Goal: Task Accomplishment & Management: Manage account settings

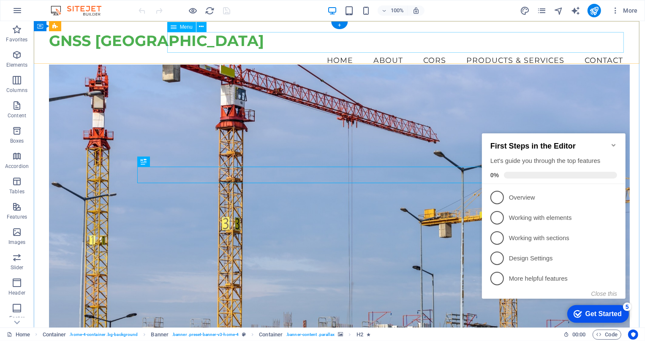
click at [484, 49] on nav "Home About CORS Products & Services Contact" at bounding box center [339, 59] width 581 height 21
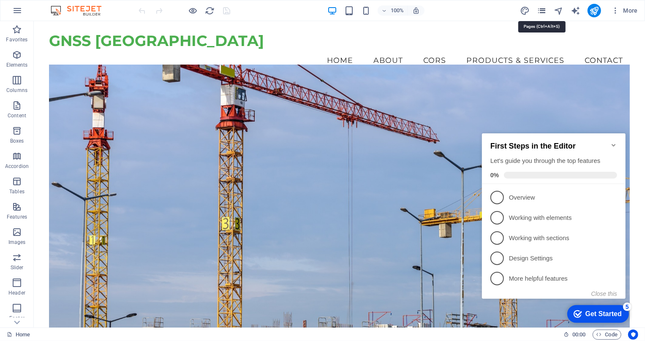
click at [542, 11] on icon "pages" at bounding box center [542, 11] width 10 height 10
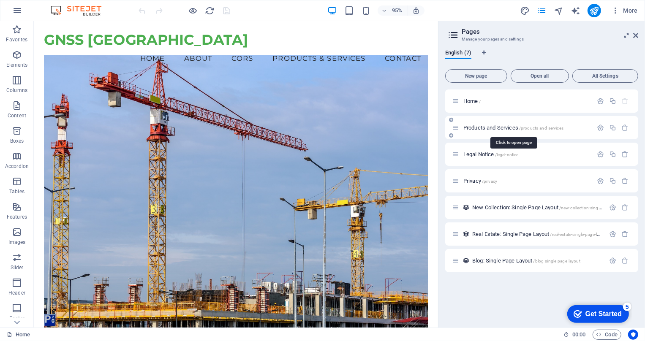
click at [494, 128] on span "Products and Services /products-and-services" at bounding box center [514, 128] width 100 height 6
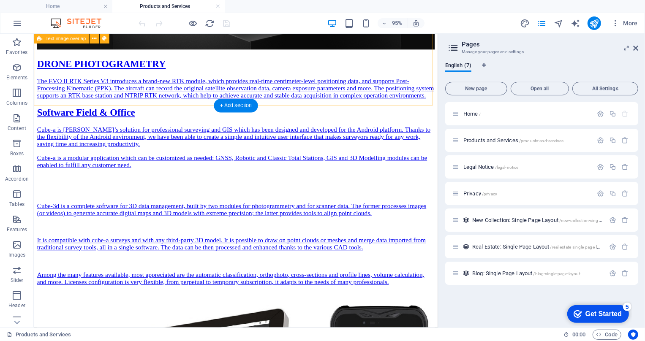
scroll to position [2321, 0]
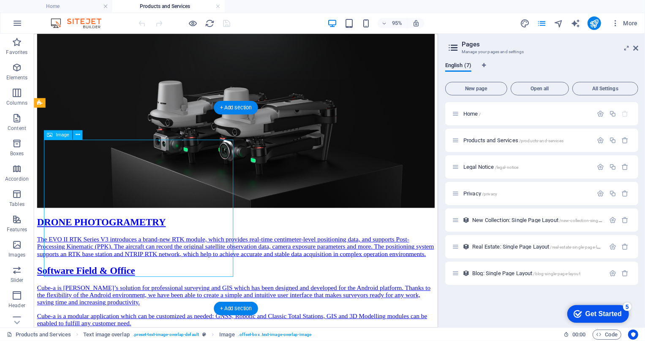
select select "%"
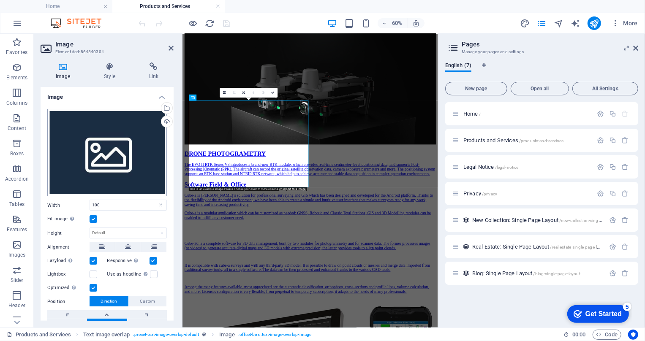
scroll to position [2430, 0]
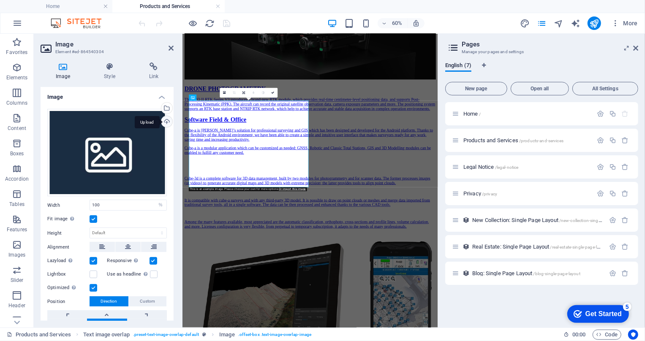
click at [165, 120] on div "Upload" at bounding box center [166, 122] width 13 height 13
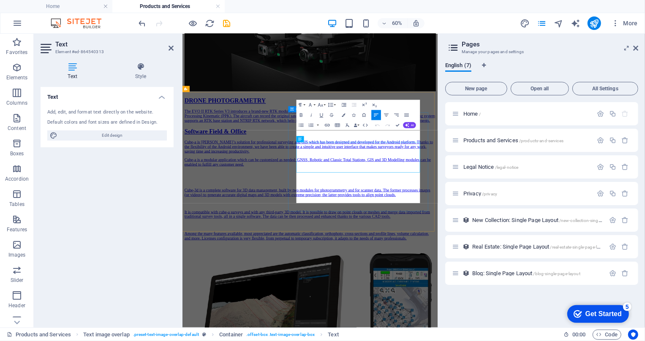
scroll to position [3949, 1]
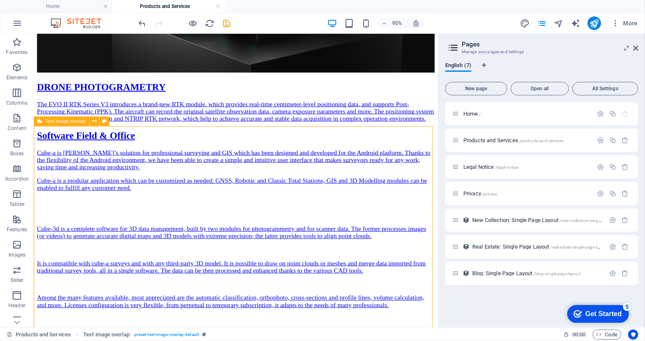
click at [58, 120] on span "Text image overlap" at bounding box center [66, 121] width 41 height 5
click at [95, 121] on icon at bounding box center [94, 121] width 4 height 8
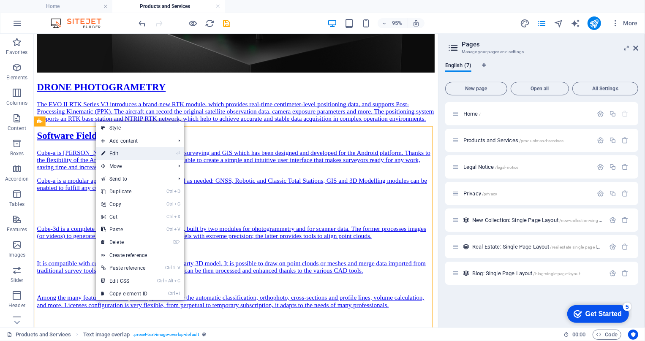
click at [127, 155] on link "⏎ Edit" at bounding box center [124, 153] width 57 height 13
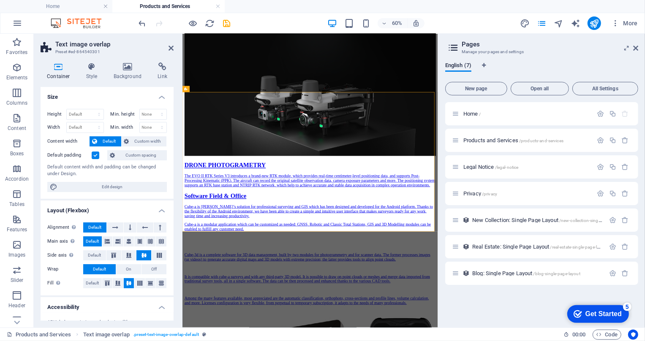
scroll to position [2410, 0]
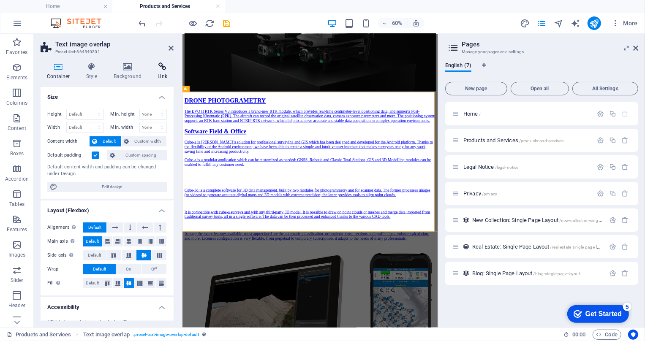
click at [156, 73] on h4 "Link" at bounding box center [162, 72] width 22 height 18
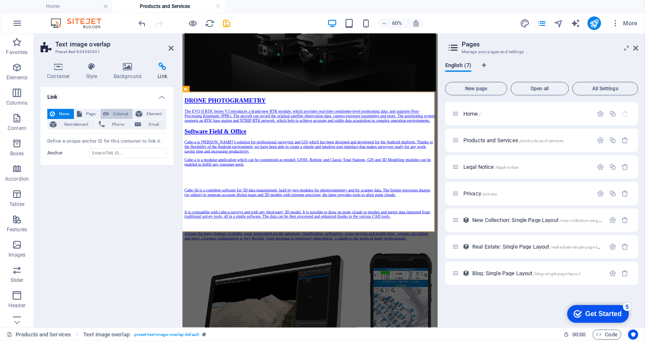
click at [115, 113] on span "External" at bounding box center [121, 114] width 19 height 10
select select "blank"
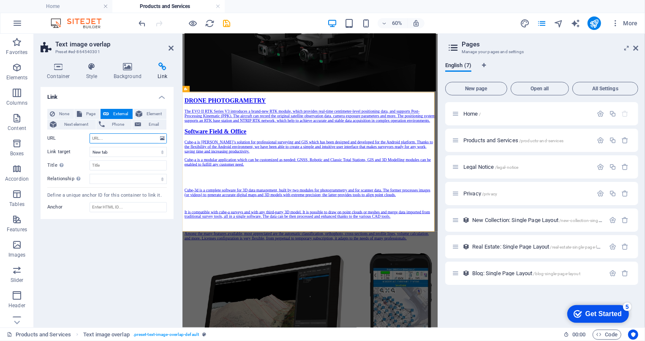
paste input "[URL][DOMAIN_NAME]"
type input "[URL][DOMAIN_NAME]"
click at [224, 19] on icon "save" at bounding box center [227, 24] width 10 height 10
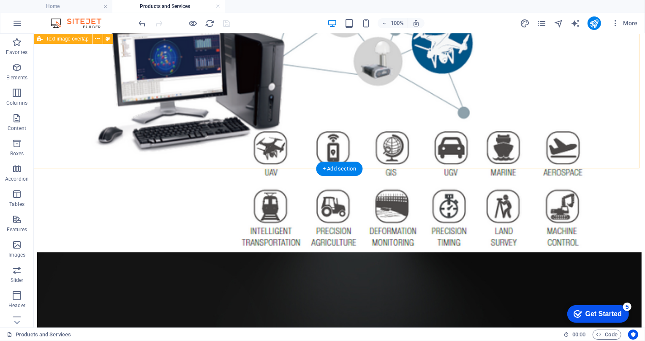
scroll to position [2540, 0]
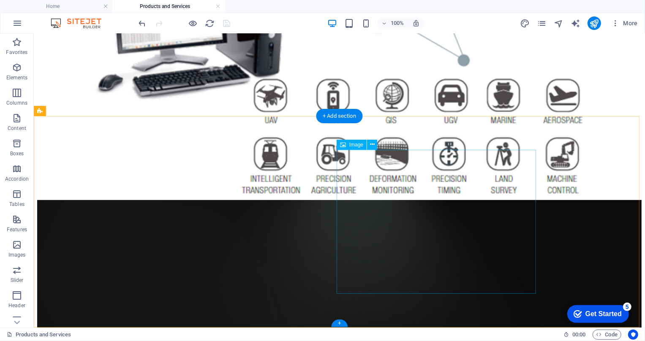
select select "%"
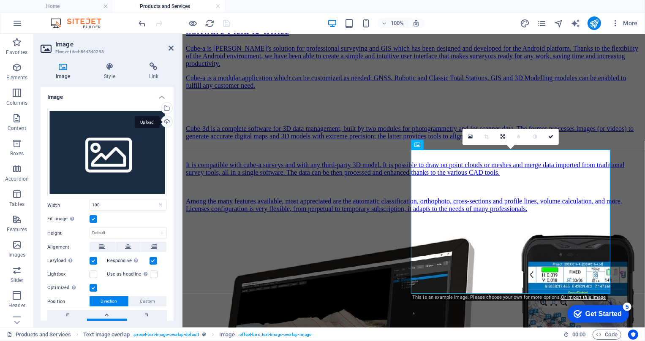
click at [163, 120] on div "Upload" at bounding box center [166, 122] width 13 height 13
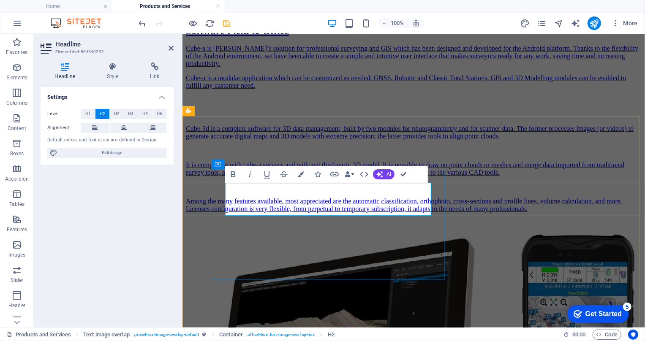
drag, startPoint x: 310, startPoint y: 188, endPoint x: 221, endPoint y: 194, distance: 89.0
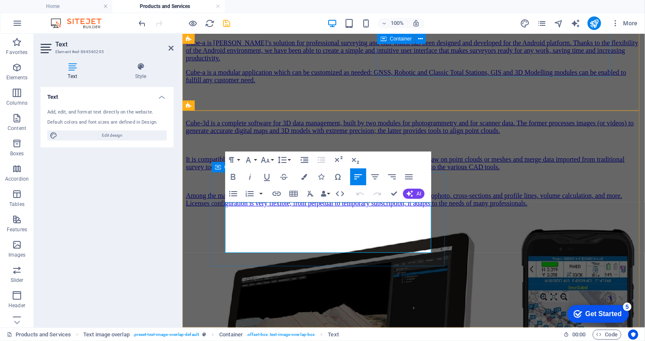
drag, startPoint x: 265, startPoint y: 246, endPoint x: 224, endPoint y: 202, distance: 60.4
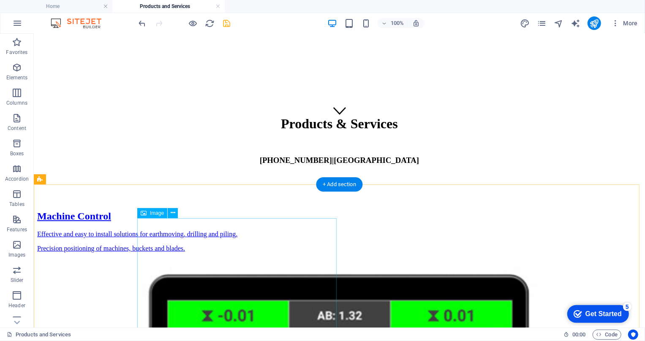
scroll to position [0, 0]
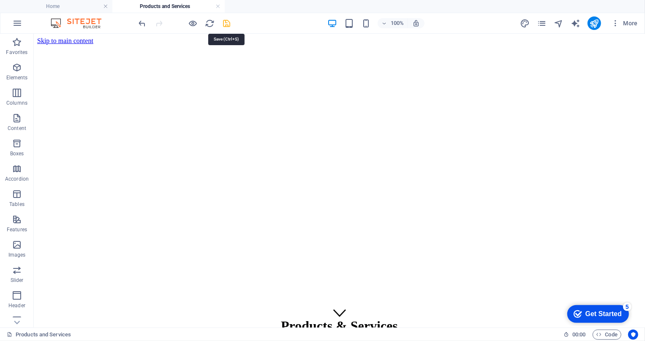
click at [225, 22] on icon "save" at bounding box center [227, 24] width 10 height 10
click at [73, 5] on h4 "Home" at bounding box center [56, 6] width 112 height 9
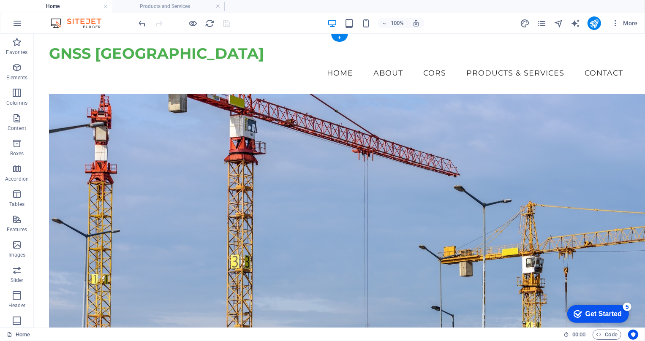
click at [198, 141] on figure at bounding box center [355, 241] width 612 height 294
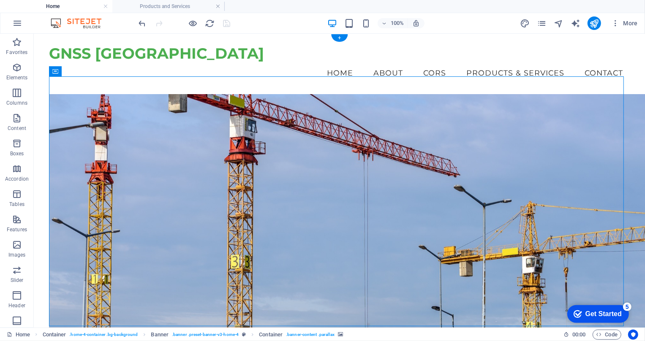
click at [198, 141] on figure at bounding box center [355, 241] width 612 height 294
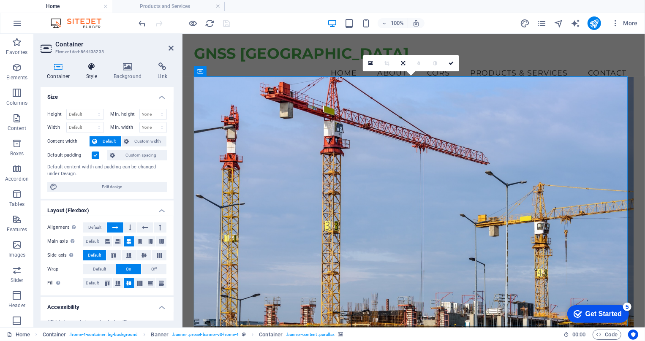
click at [90, 73] on h4 "Style" at bounding box center [93, 72] width 27 height 18
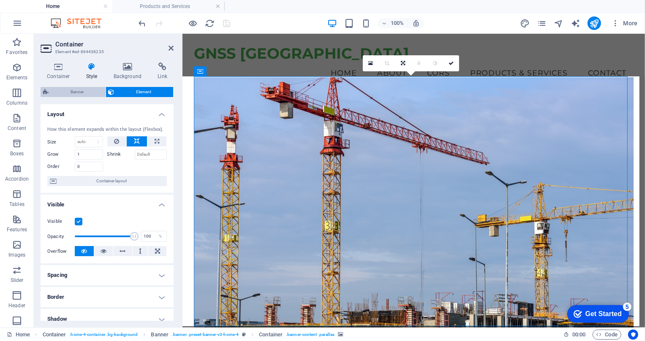
click at [82, 89] on span "Banner" at bounding box center [77, 92] width 52 height 10
select select "preset-banner-v3-home-4"
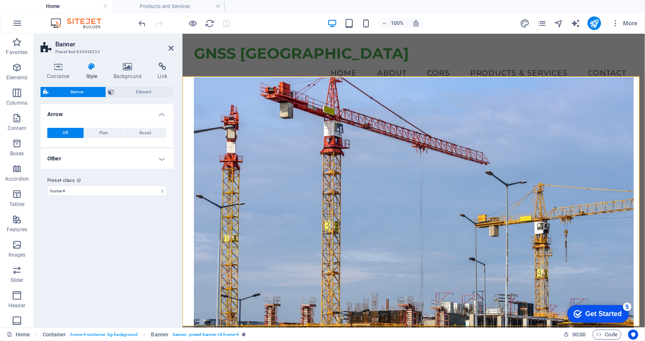
click at [144, 156] on h4 "Other" at bounding box center [107, 159] width 133 height 20
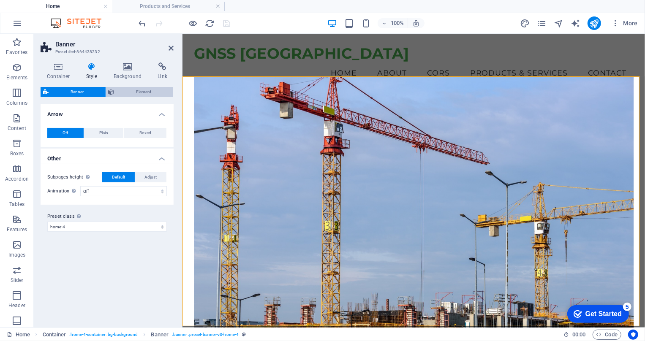
click at [127, 93] on span "Element" at bounding box center [144, 92] width 54 height 10
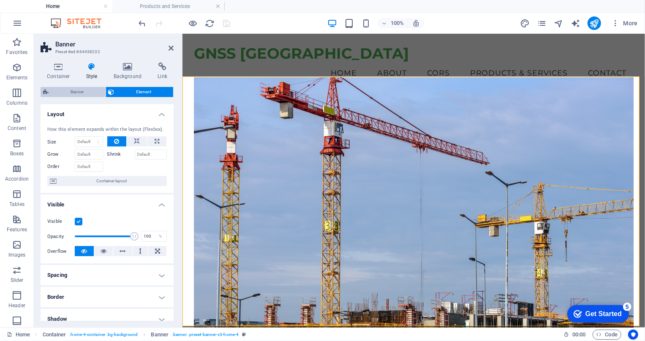
click at [98, 93] on span "Banner" at bounding box center [77, 92] width 52 height 10
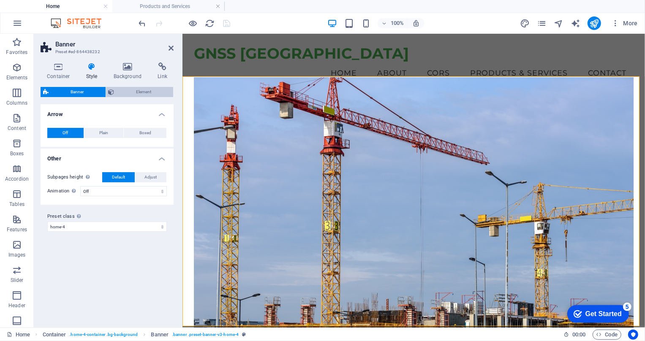
click at [123, 92] on span "Element" at bounding box center [144, 92] width 54 height 10
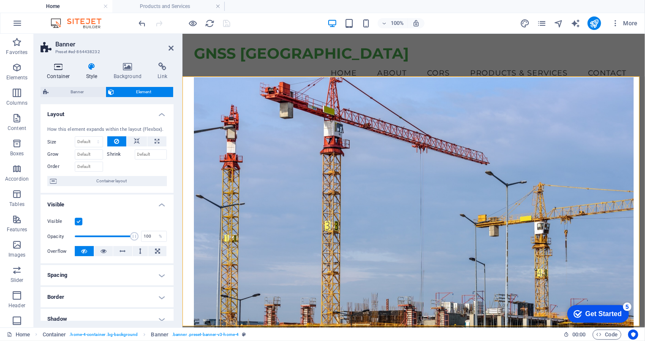
click at [57, 73] on h4 "Container" at bounding box center [60, 72] width 39 height 18
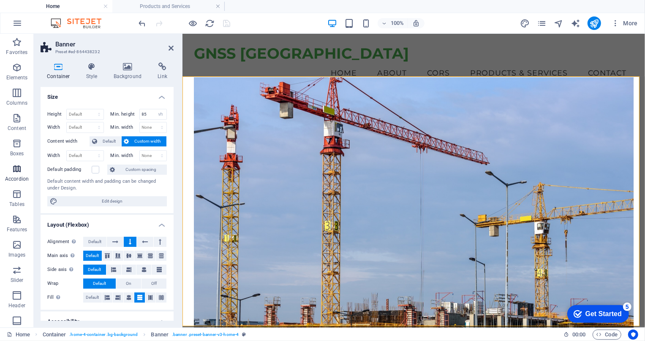
click at [16, 172] on icon "button" at bounding box center [17, 169] width 10 height 10
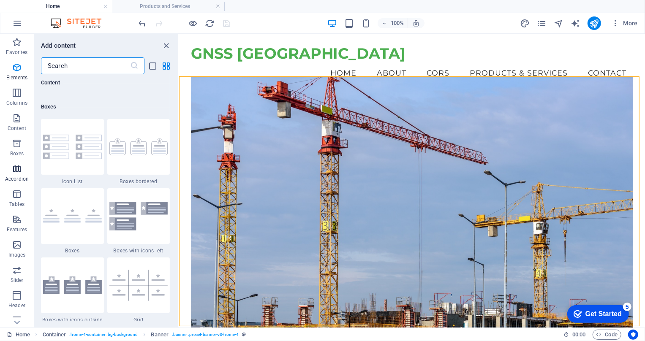
scroll to position [2698, 0]
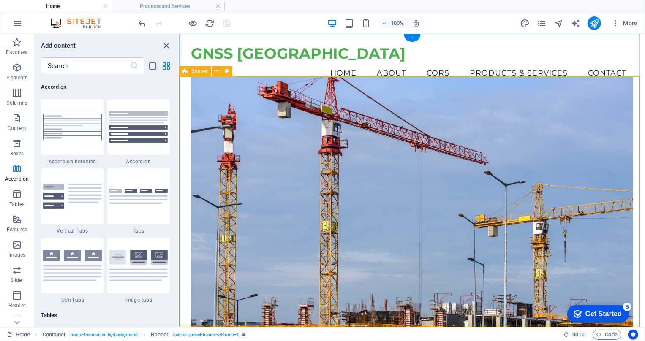
click at [215, 110] on figure at bounding box center [412, 211] width 443 height 268
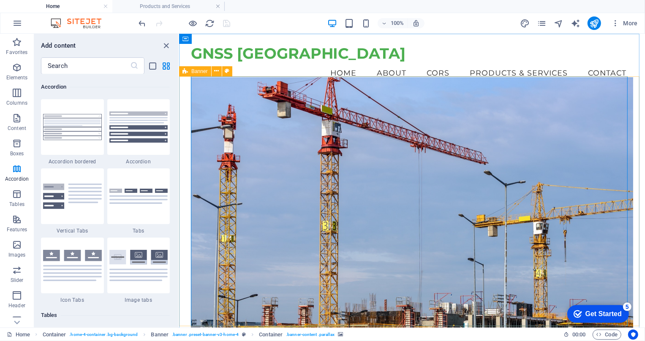
click at [197, 71] on span "Banner" at bounding box center [199, 71] width 16 height 5
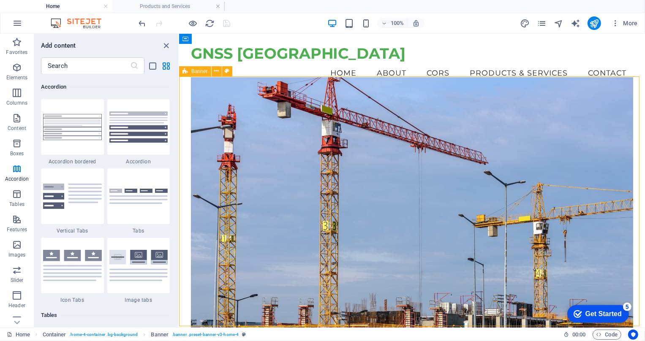
click at [197, 71] on span "Banner" at bounding box center [199, 71] width 16 height 5
select select "vh"
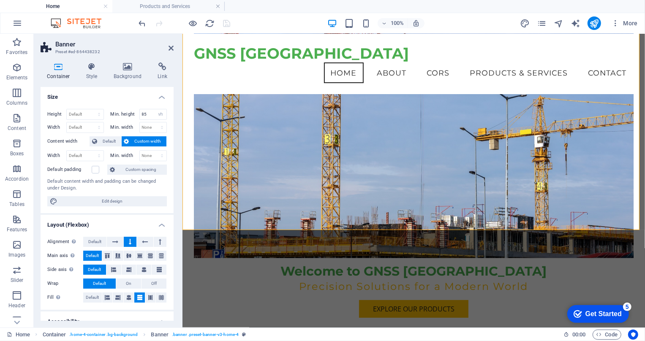
scroll to position [0, 0]
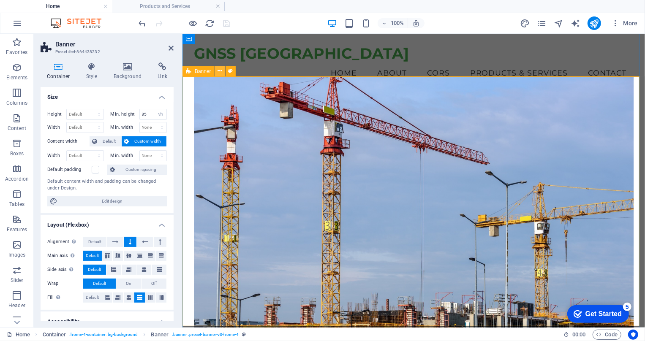
click at [223, 72] on button at bounding box center [220, 71] width 10 height 10
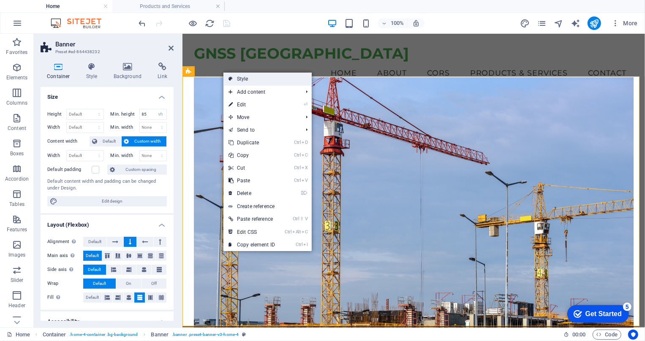
click at [241, 80] on link "Style" at bounding box center [268, 79] width 88 height 13
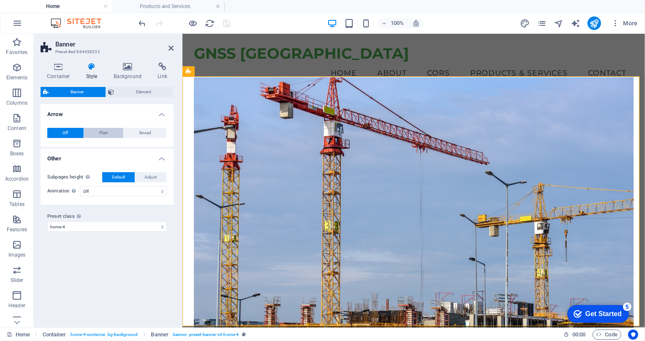
click at [105, 132] on span "Plain" at bounding box center [103, 133] width 9 height 10
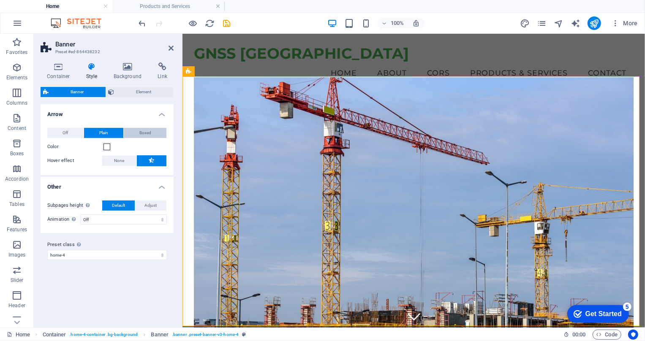
click at [140, 130] on span "Boxed" at bounding box center [145, 133] width 12 height 10
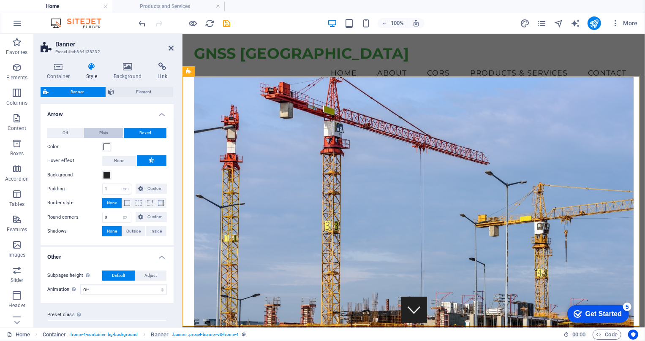
click at [109, 133] on button "Plain" at bounding box center [104, 133] width 40 height 10
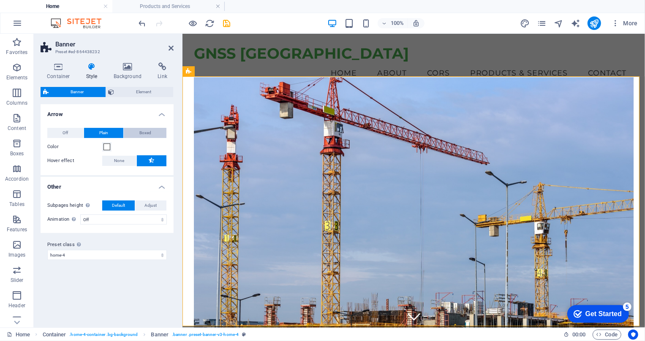
click at [145, 130] on span "Boxed" at bounding box center [145, 133] width 12 height 10
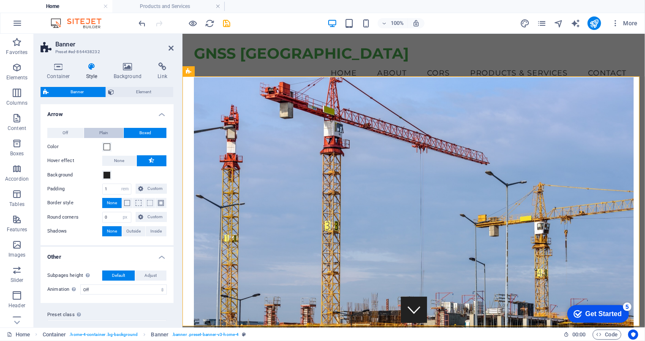
click at [113, 133] on button "Plain" at bounding box center [104, 133] width 40 height 10
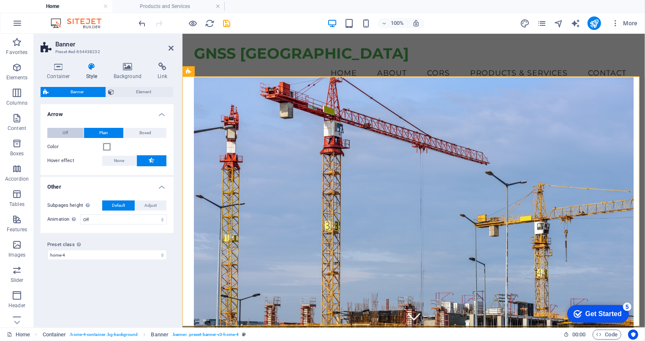
click at [60, 133] on button "Off" at bounding box center [65, 133] width 36 height 10
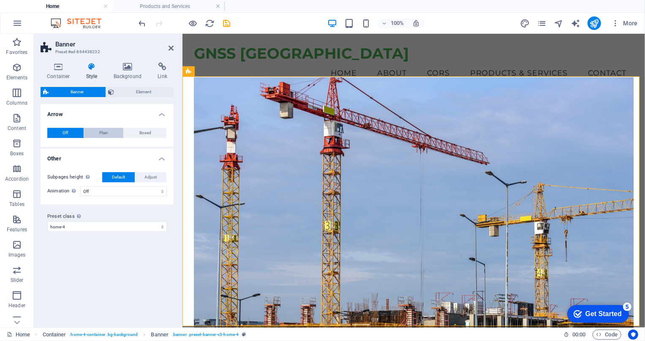
click at [97, 131] on button "Plain" at bounding box center [104, 133] width 40 height 10
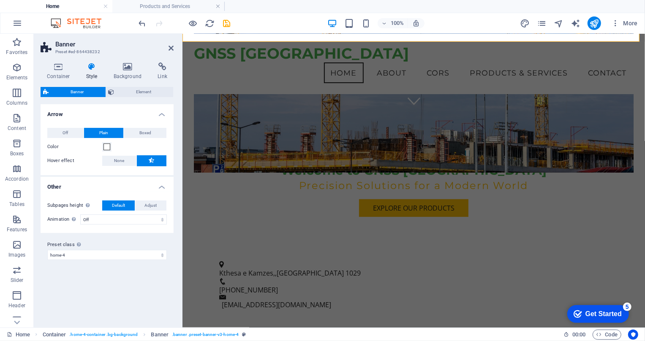
scroll to position [153, 0]
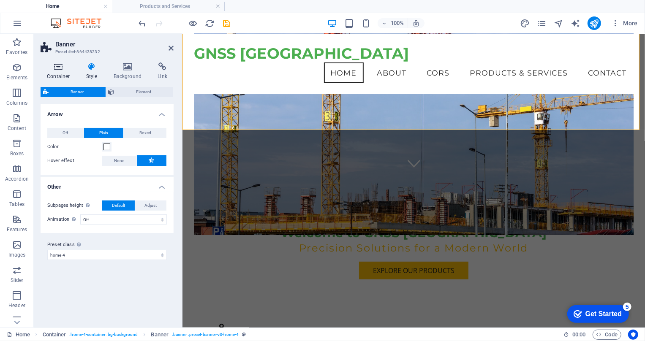
click at [57, 69] on icon at bounding box center [59, 67] width 36 height 8
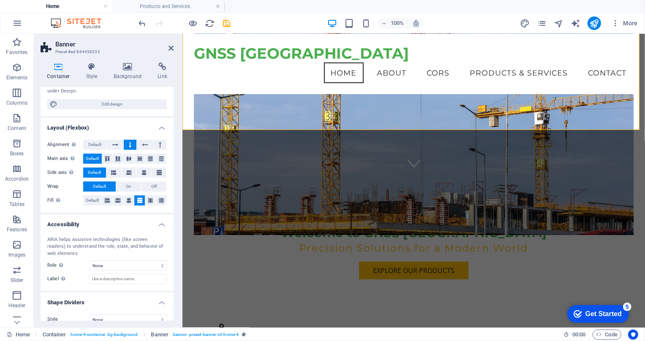
scroll to position [107, 0]
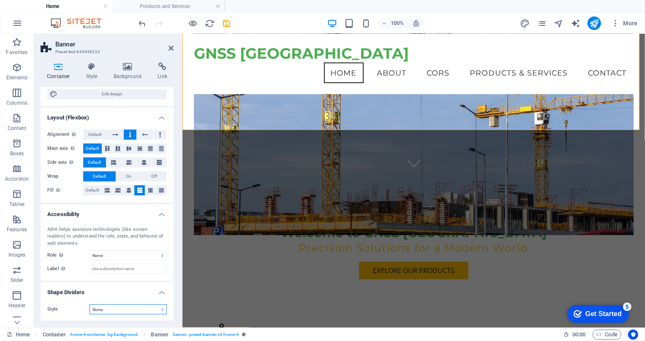
click at [135, 309] on select "None Triangle Square Diagonal Polygon 1 Polygon 2 Zigzag Multiple Zigzags Waves…" at bounding box center [128, 310] width 77 height 10
click at [136, 309] on select "None Triangle Square Diagonal Polygon 1 Polygon 2 Zigzag Multiple Zigzags Waves…" at bounding box center [128, 310] width 77 height 10
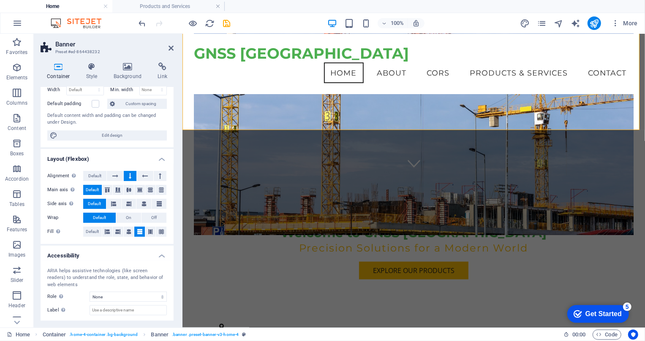
scroll to position [0, 0]
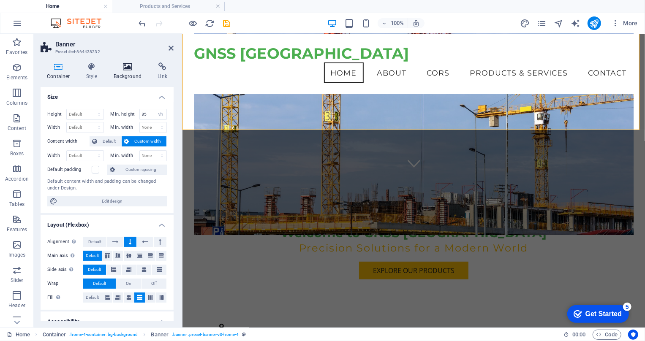
click at [128, 67] on icon at bounding box center [127, 67] width 41 height 8
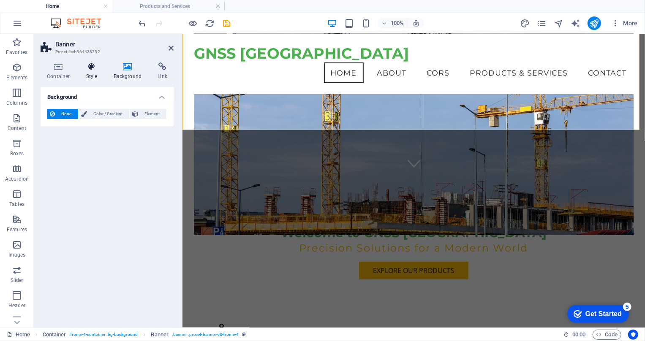
click at [94, 71] on h4 "Style" at bounding box center [93, 72] width 27 height 18
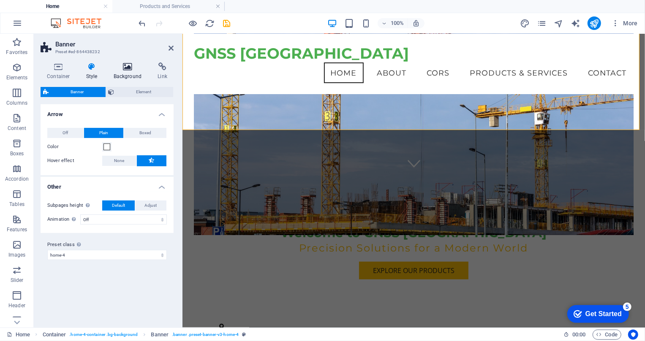
click at [123, 69] on icon at bounding box center [127, 67] width 41 height 8
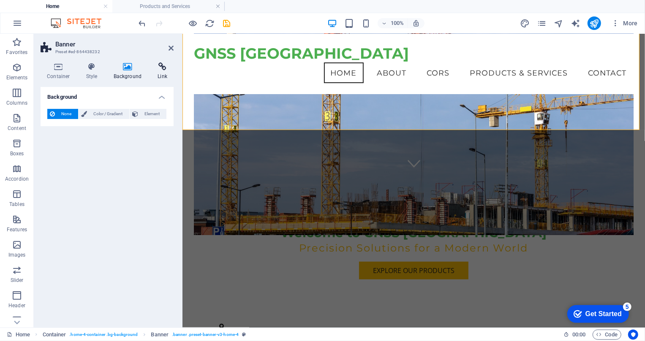
click at [156, 69] on icon at bounding box center [162, 67] width 22 height 8
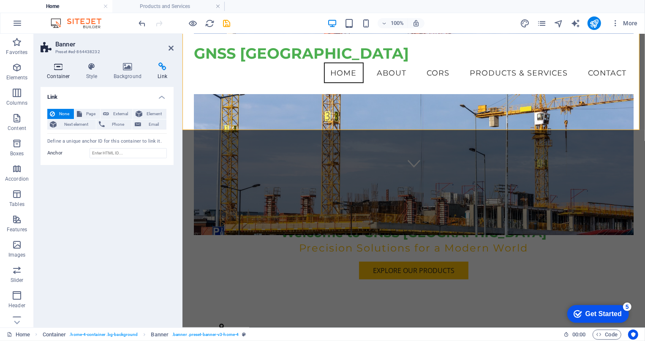
click at [61, 69] on icon at bounding box center [59, 67] width 36 height 8
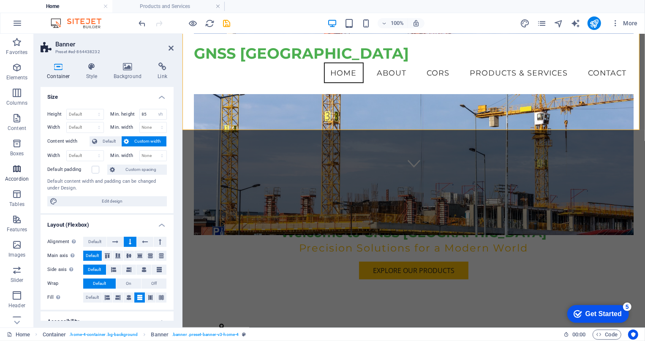
click at [12, 166] on icon "button" at bounding box center [17, 169] width 10 height 10
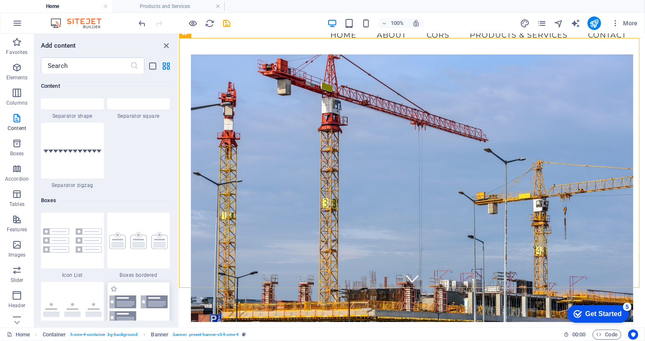
scroll to position [2198, 0]
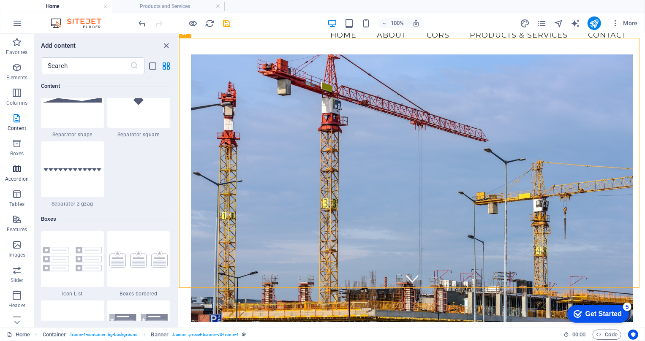
click at [20, 172] on icon "button" at bounding box center [17, 169] width 10 height 10
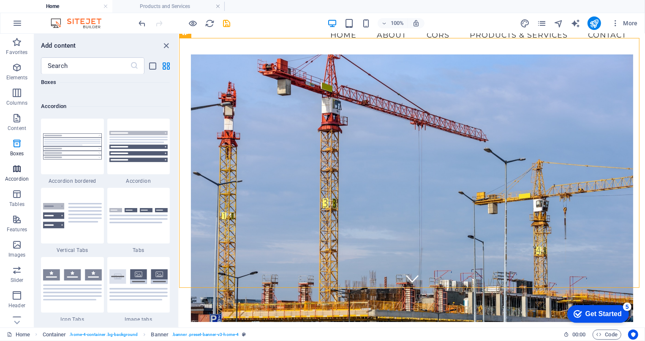
scroll to position [2698, 0]
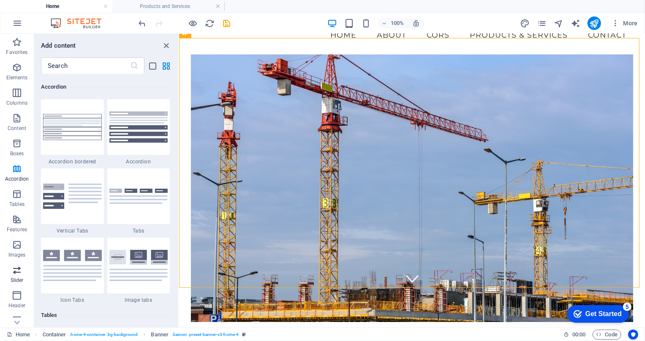
click at [14, 279] on p "Slider" at bounding box center [17, 280] width 13 height 7
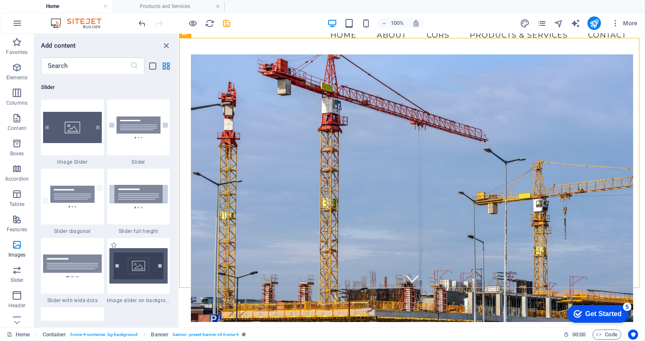
scroll to position [4752, 0]
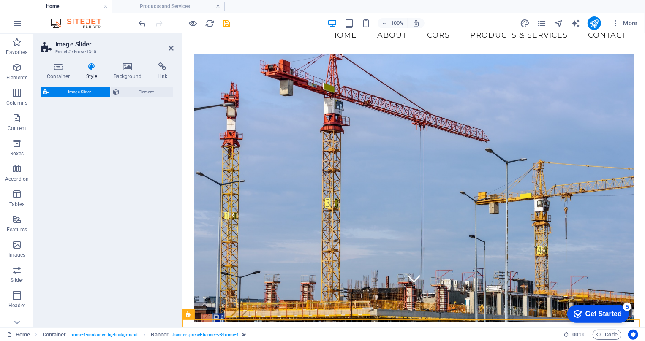
select select "rem"
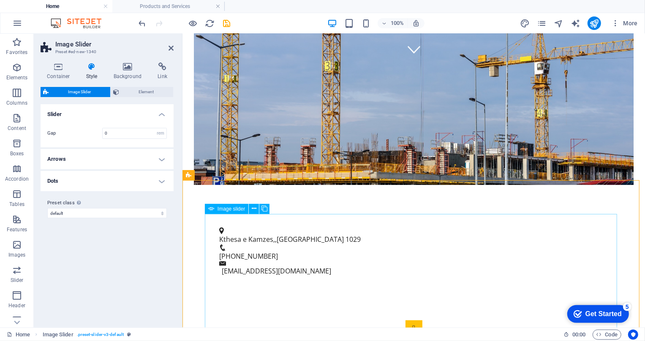
scroll to position [269, 0]
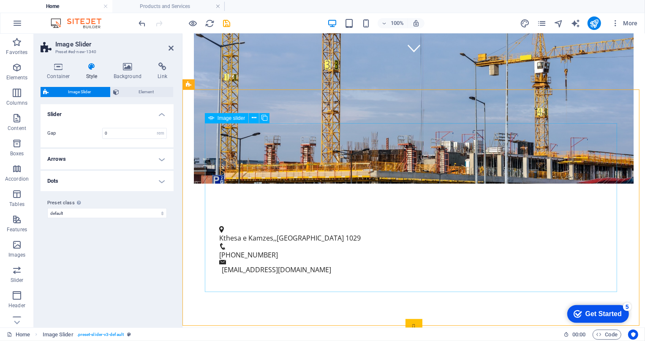
select select "px"
select select "ms"
select select "s"
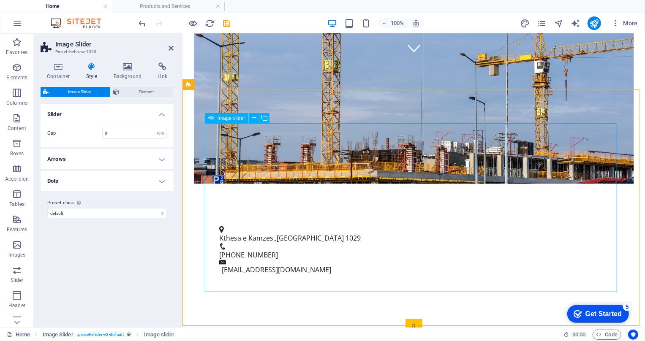
select select "progressive"
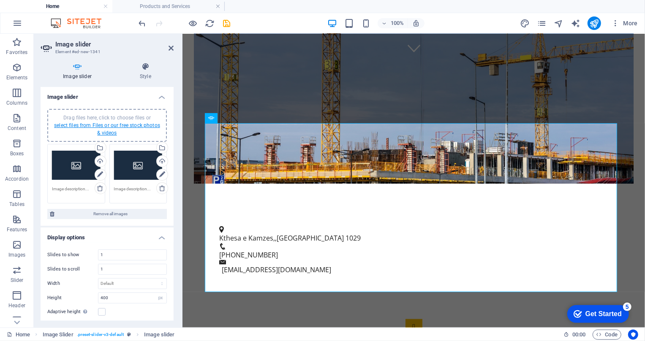
click at [111, 128] on link "select files from Files or our free stock photos & videos" at bounding box center [107, 130] width 106 height 14
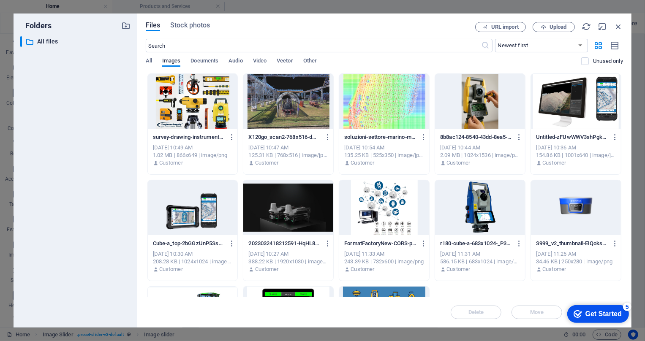
click at [302, 114] on div at bounding box center [288, 101] width 90 height 55
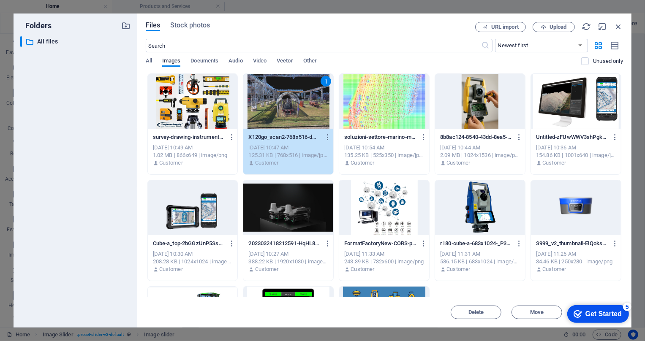
click at [369, 207] on div at bounding box center [384, 207] width 90 height 55
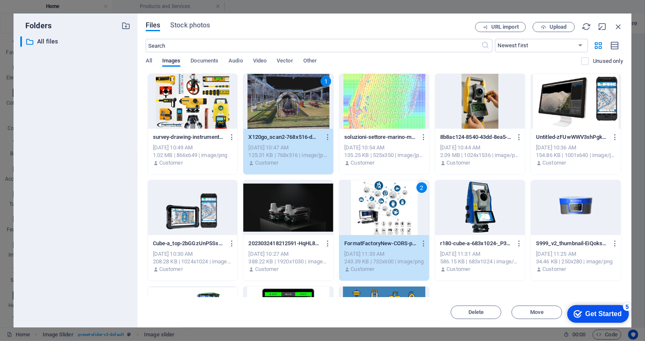
click at [303, 208] on div at bounding box center [288, 207] width 90 height 55
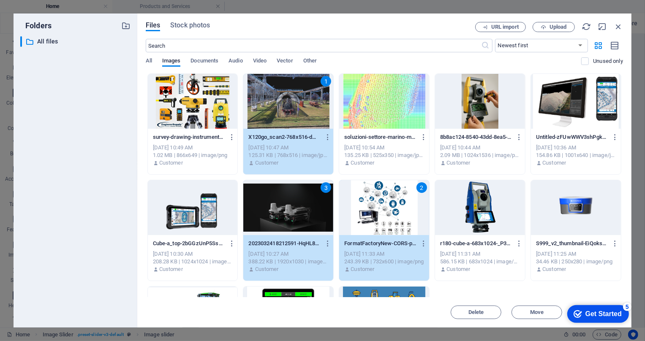
click at [223, 218] on div at bounding box center [193, 207] width 90 height 55
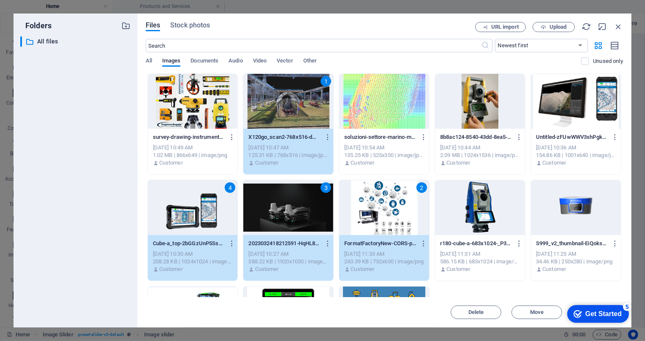
click at [486, 197] on div at bounding box center [480, 207] width 90 height 55
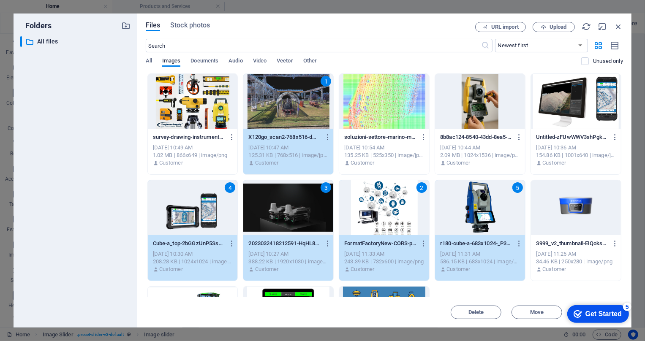
click at [560, 195] on div at bounding box center [576, 207] width 90 height 55
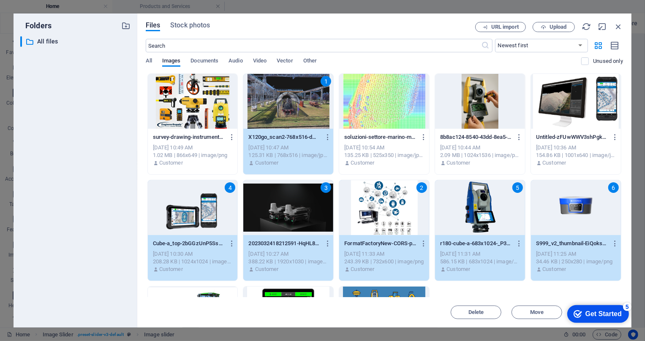
click at [552, 105] on div at bounding box center [576, 101] width 90 height 55
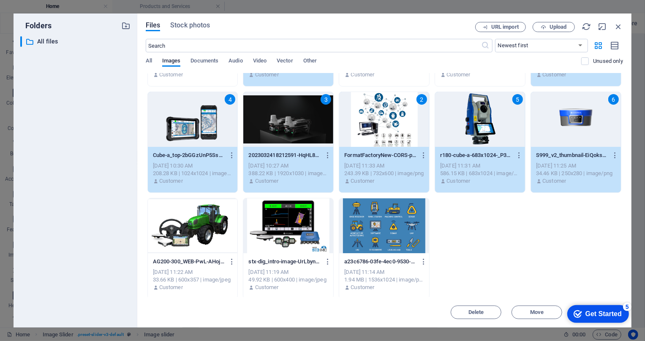
scroll to position [90, 0]
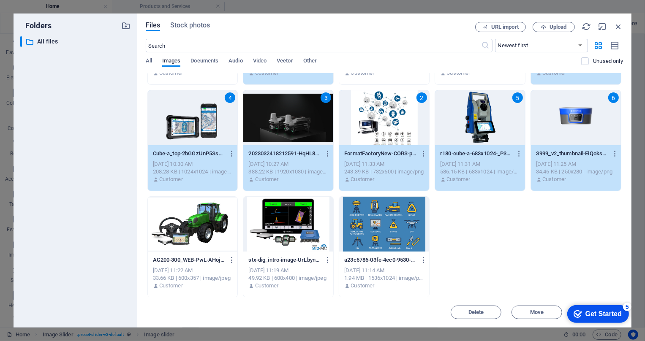
click at [215, 227] on div at bounding box center [193, 224] width 90 height 55
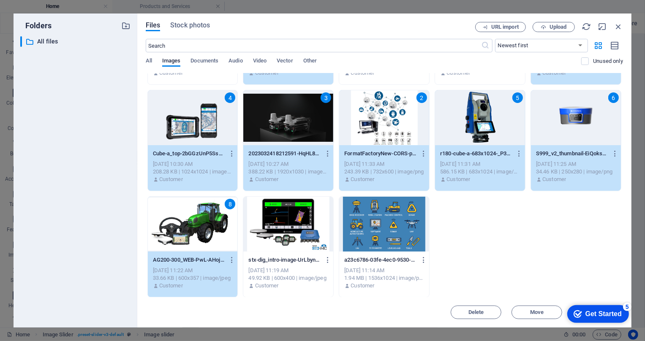
click at [312, 223] on div at bounding box center [288, 224] width 90 height 55
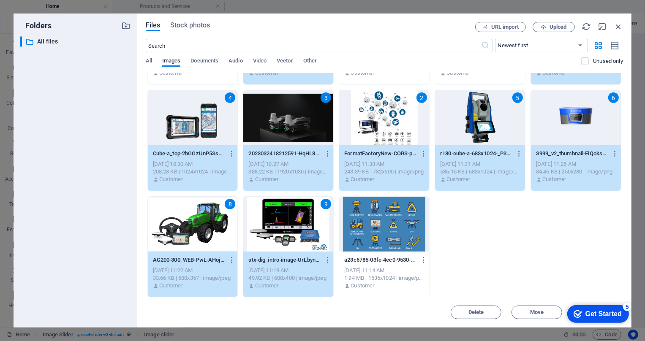
click at [595, 311] on div "Get Started" at bounding box center [603, 314] width 36 height 8
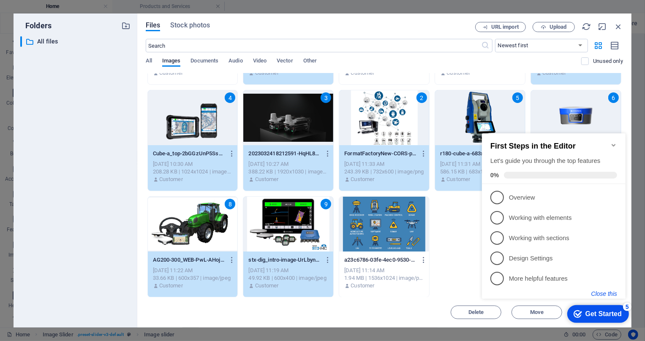
click at [606, 291] on button "Close this" at bounding box center [604, 293] width 26 height 7
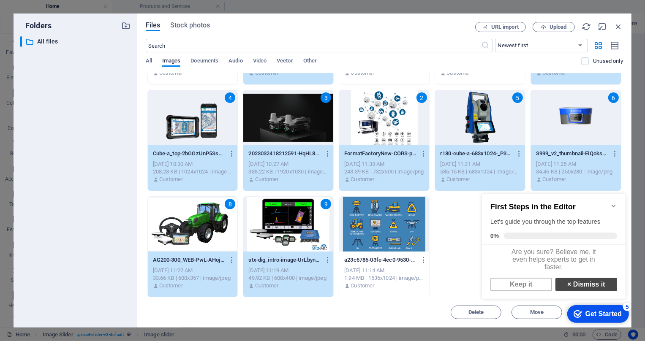
click at [579, 291] on link "× Dismiss it" at bounding box center [586, 285] width 62 height 14
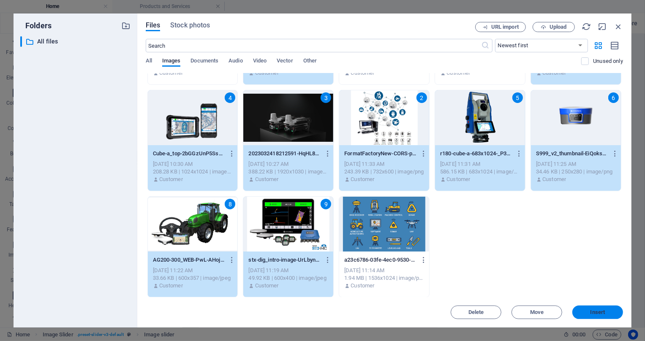
drag, startPoint x: 604, startPoint y: 313, endPoint x: 235, endPoint y: 204, distance: 384.7
click at [604, 313] on span "Insert" at bounding box center [598, 312] width 15 height 5
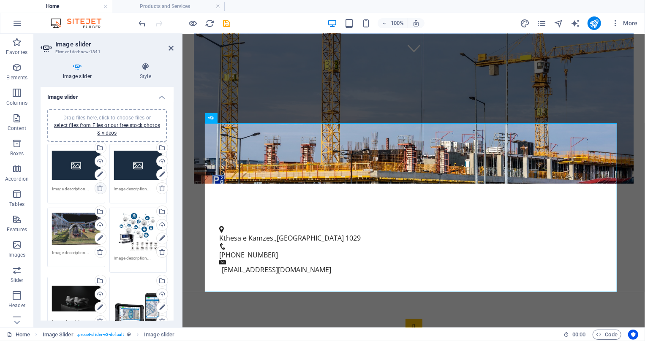
click at [97, 188] on icon at bounding box center [100, 188] width 7 height 7
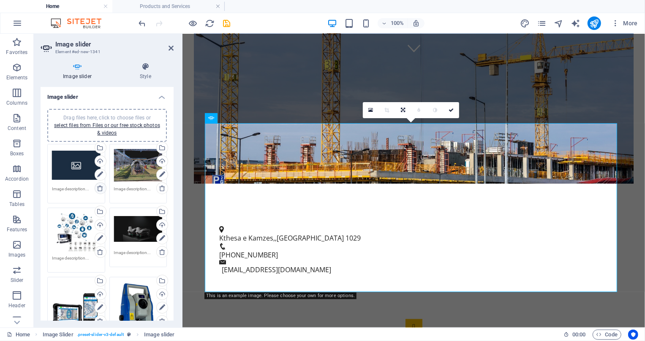
click at [98, 188] on icon at bounding box center [100, 188] width 7 height 7
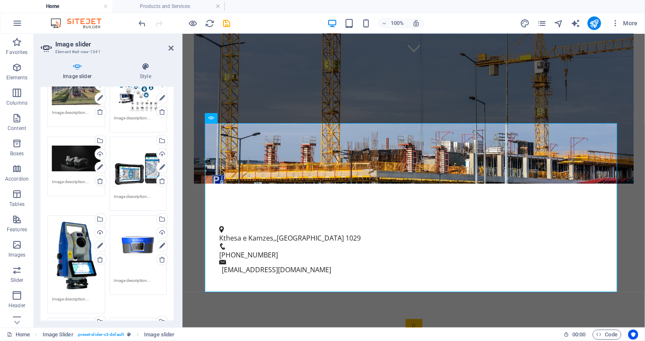
scroll to position [115, 0]
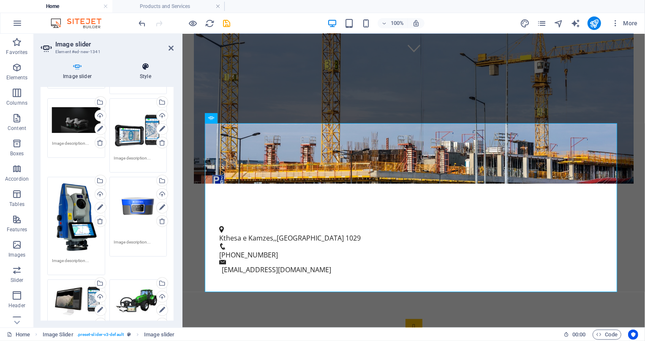
click at [144, 73] on h4 "Style" at bounding box center [145, 72] width 56 height 18
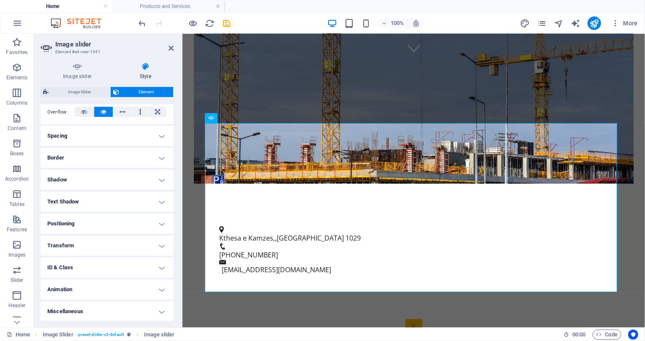
scroll to position [140, 0]
click at [113, 283] on h4 "Animation" at bounding box center [107, 289] width 133 height 20
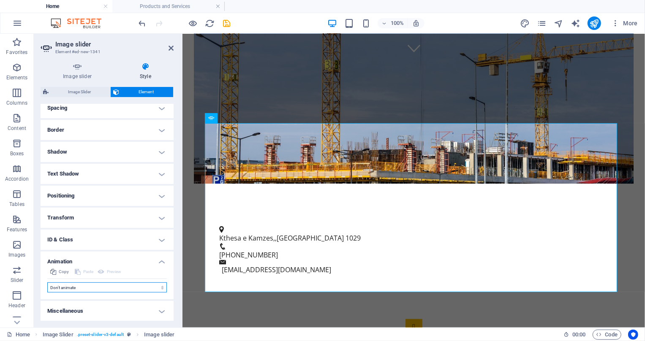
click at [105, 289] on select "Don't animate Show / Hide Slide up/down Zoom in/out Slide left to right Slide r…" at bounding box center [107, 288] width 120 height 10
click at [176, 176] on div "Image slider Style Image slider Drag files here, click to choose files or selec…" at bounding box center [107, 192] width 147 height 272
click at [113, 201] on h4 "Positioning" at bounding box center [107, 196] width 133 height 20
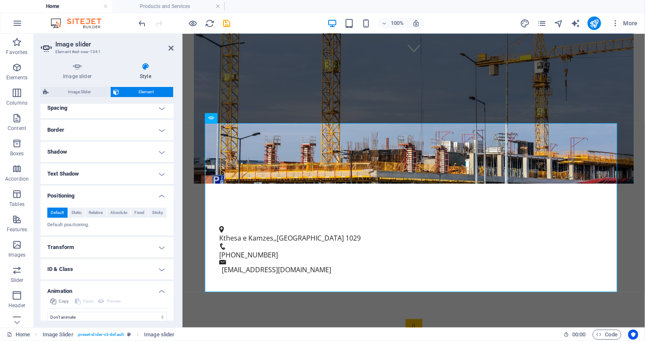
click at [121, 178] on h4 "Text Shadow" at bounding box center [107, 174] width 133 height 20
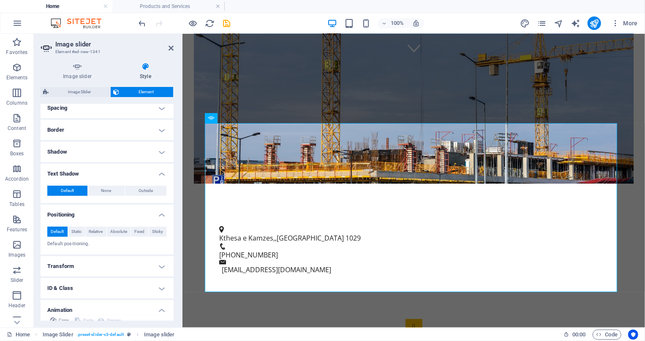
click at [127, 154] on h4 "Shadow" at bounding box center [107, 152] width 133 height 20
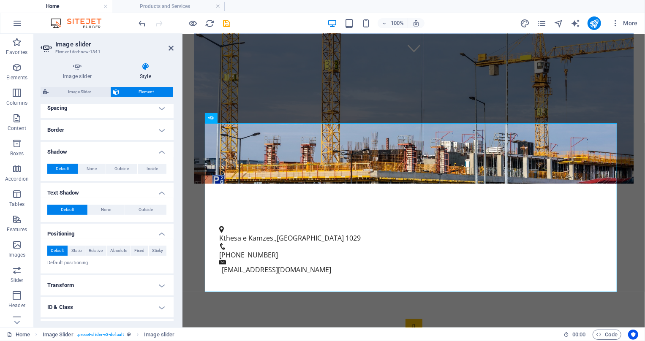
click at [131, 134] on h4 "Border" at bounding box center [107, 130] width 133 height 20
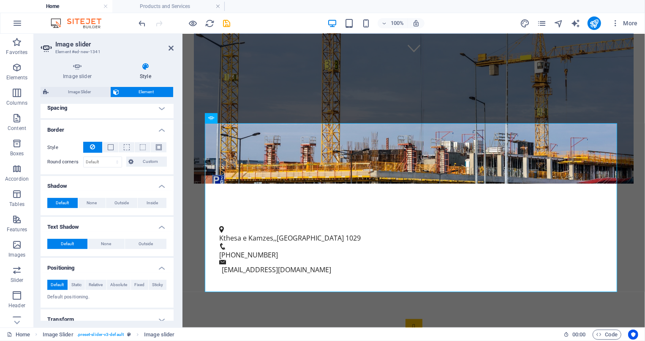
click at [139, 110] on h4 "Spacing" at bounding box center [107, 108] width 133 height 20
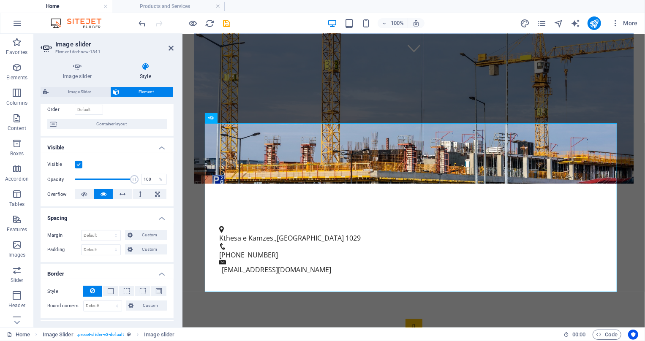
scroll to position [0, 0]
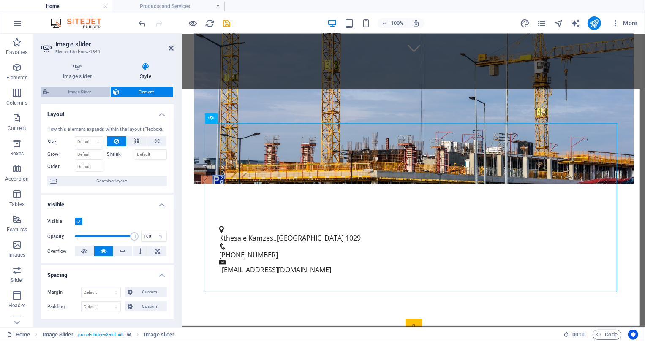
click at [92, 90] on span "Image Slider" at bounding box center [79, 92] width 57 height 10
select select "rem"
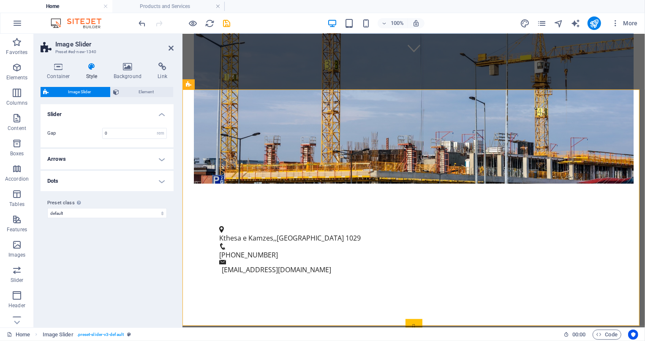
click at [121, 163] on h4 "Arrows" at bounding box center [107, 159] width 133 height 20
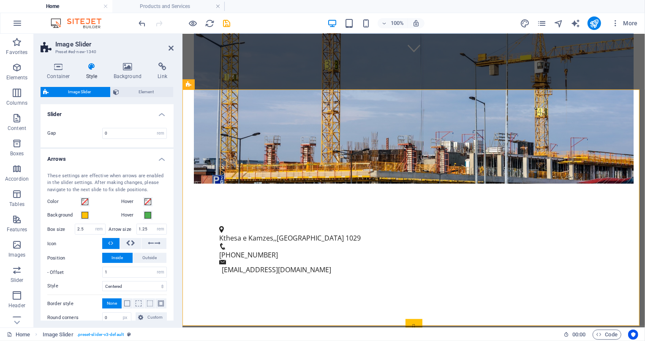
click at [123, 160] on h4 "Arrows" at bounding box center [107, 156] width 133 height 15
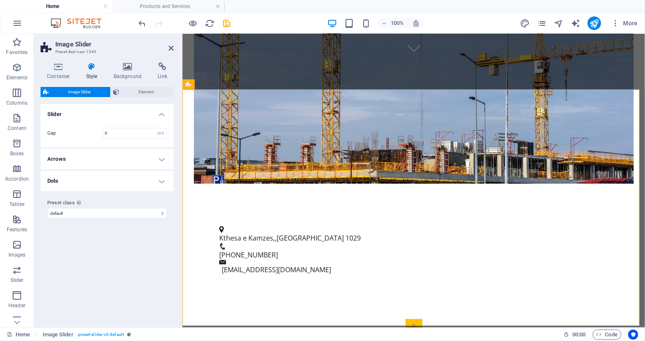
click at [109, 183] on h4 "Dots" at bounding box center [107, 181] width 133 height 20
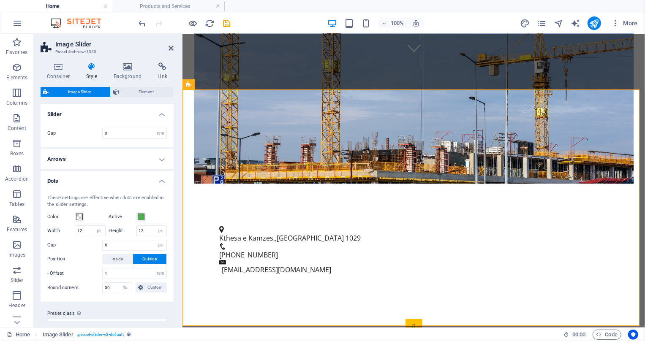
click at [110, 183] on h4 "Dots" at bounding box center [107, 178] width 133 height 15
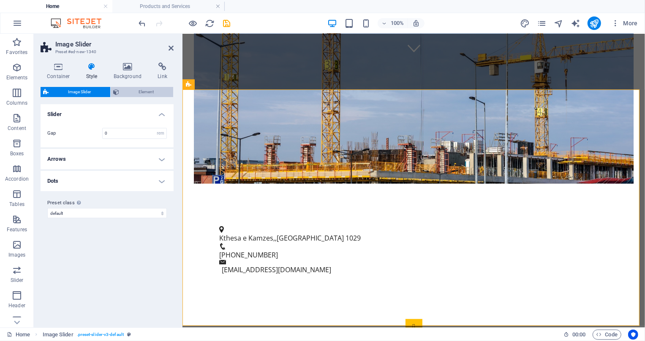
click at [131, 94] on span "Element" at bounding box center [146, 92] width 49 height 10
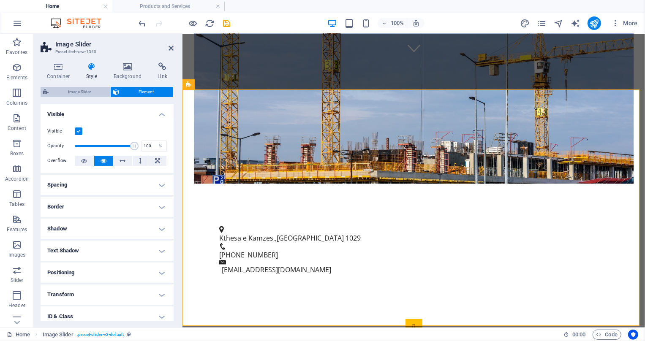
click at [80, 89] on span "Image Slider" at bounding box center [79, 92] width 57 height 10
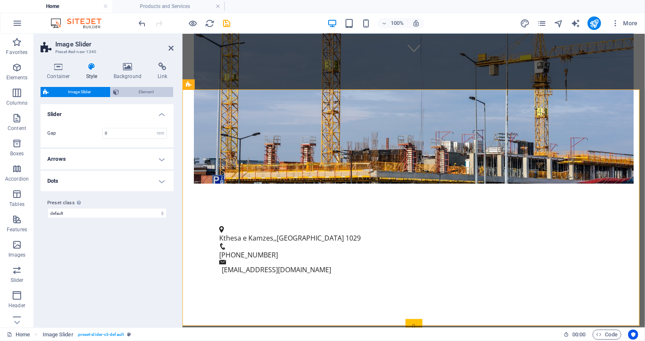
click at [128, 93] on span "Element" at bounding box center [146, 92] width 49 height 10
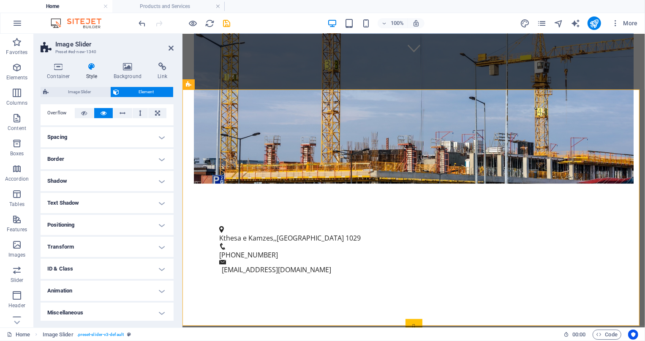
scroll to position [49, 0]
click at [124, 290] on h4 "Animation" at bounding box center [107, 289] width 133 height 20
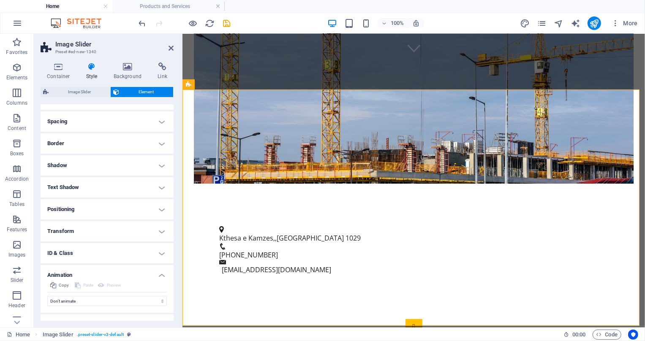
scroll to position [76, 0]
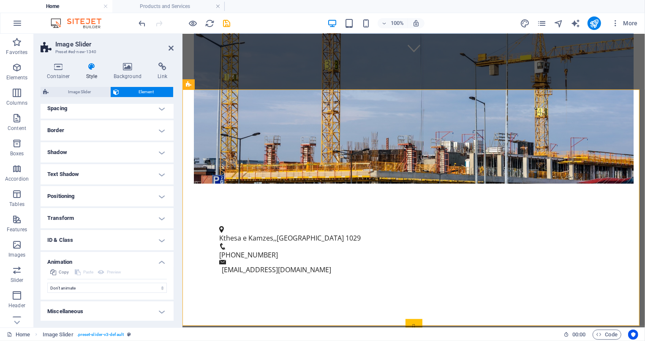
click at [135, 224] on h4 "Transform" at bounding box center [107, 218] width 133 height 20
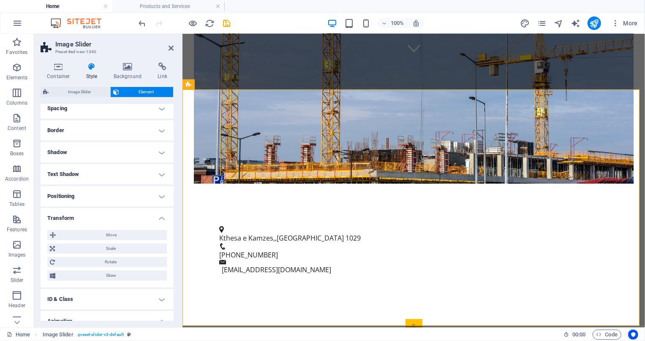
click at [134, 201] on h4 "Positioning" at bounding box center [107, 196] width 133 height 20
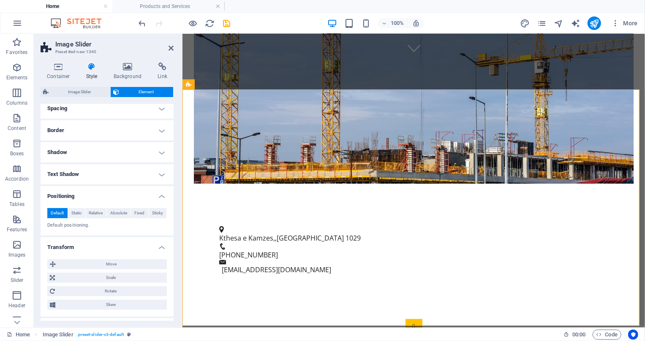
click at [138, 175] on h4 "Text Shadow" at bounding box center [107, 174] width 133 height 20
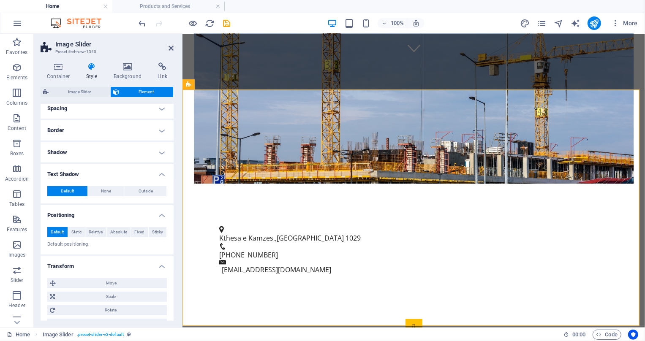
click at [139, 155] on h4 "Shadow" at bounding box center [107, 152] width 133 height 20
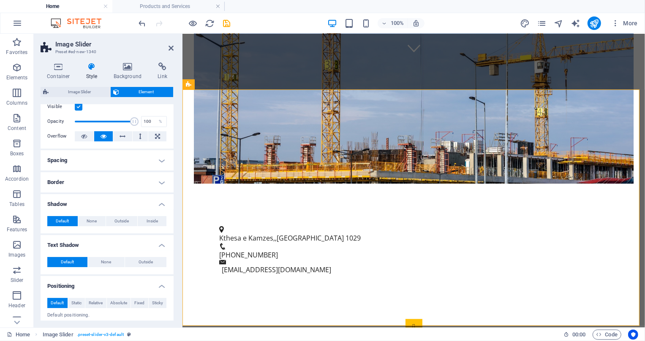
scroll to position [0, 0]
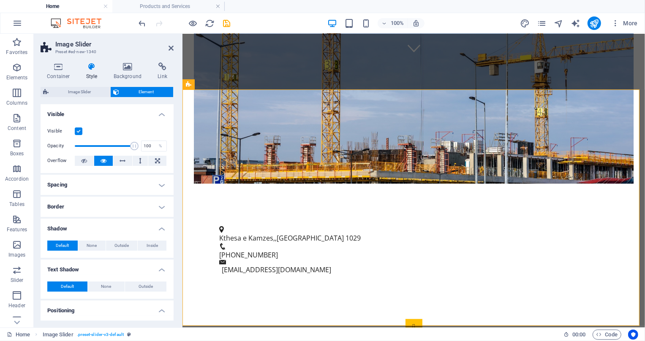
click at [135, 201] on h4 "Border" at bounding box center [107, 207] width 133 height 20
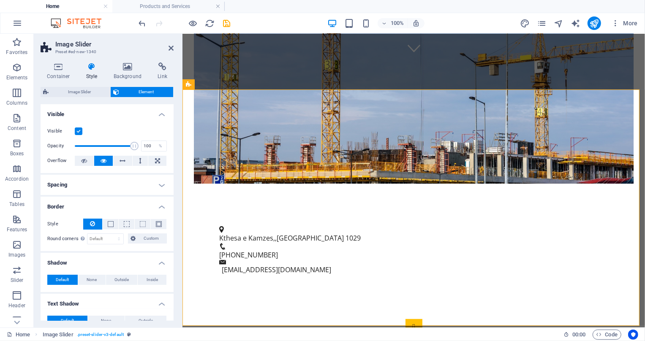
click at [144, 187] on h4 "Spacing" at bounding box center [107, 185] width 133 height 20
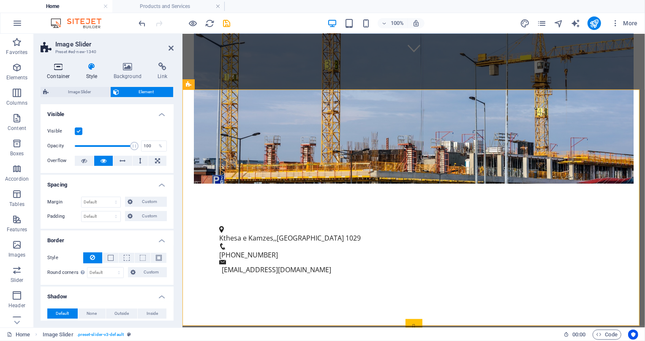
click at [55, 73] on h4 "Container" at bounding box center [60, 72] width 39 height 18
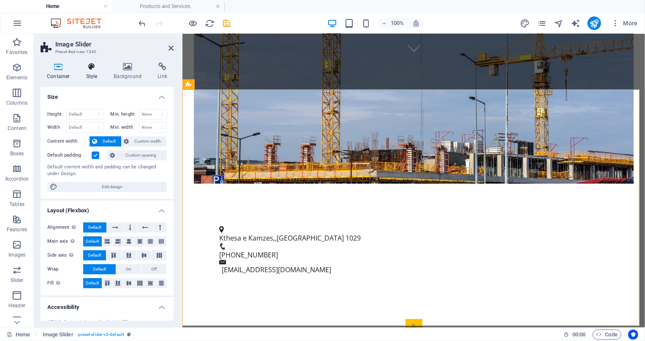
click at [98, 76] on h4 "Style" at bounding box center [93, 72] width 27 height 18
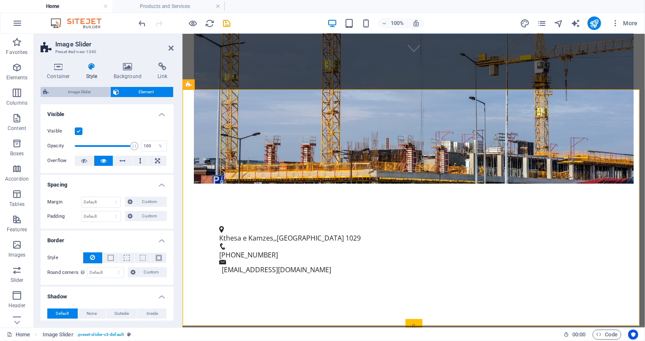
click at [93, 94] on span "Image Slider" at bounding box center [79, 92] width 57 height 10
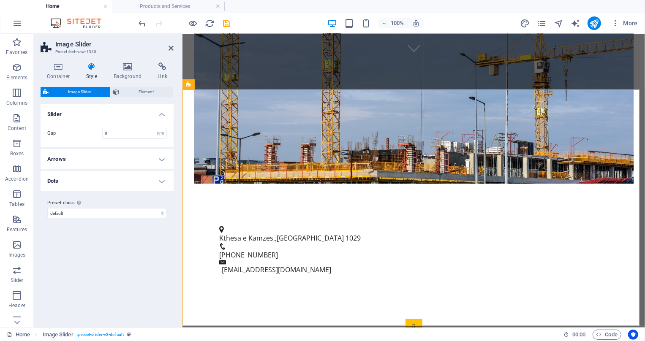
click at [145, 162] on h4 "Arrows" at bounding box center [107, 159] width 133 height 20
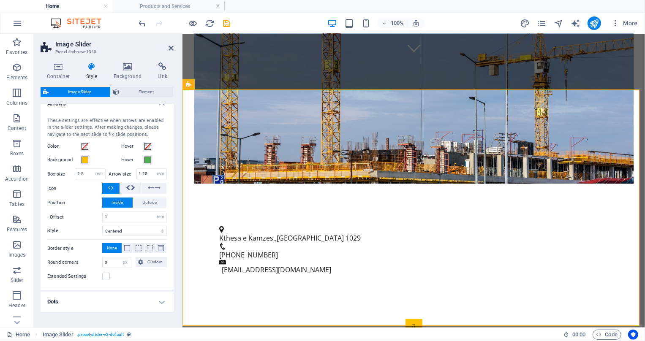
scroll to position [79, 0]
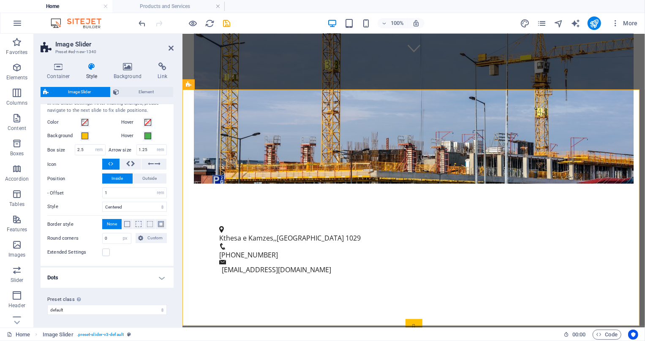
click at [148, 273] on h4 "Dots" at bounding box center [107, 278] width 133 height 20
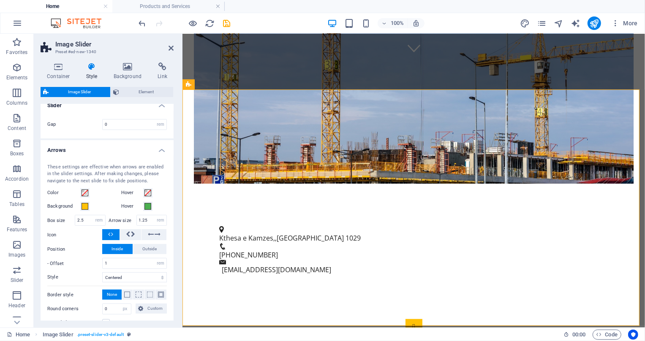
scroll to position [0, 0]
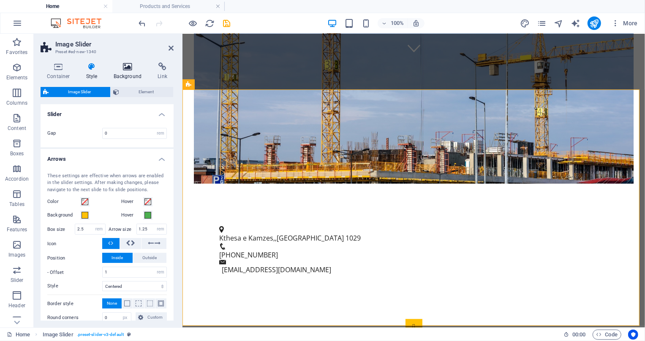
click at [122, 69] on icon at bounding box center [127, 67] width 41 height 8
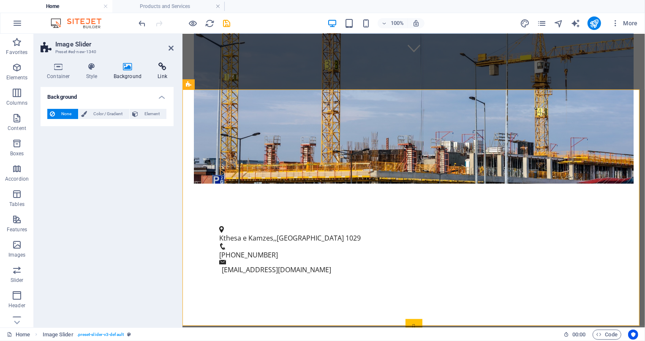
click at [165, 71] on h4 "Link" at bounding box center [162, 72] width 22 height 18
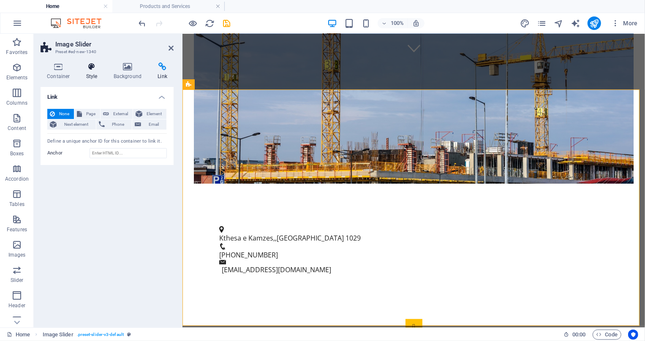
click at [104, 72] on h4 "Style" at bounding box center [93, 72] width 27 height 18
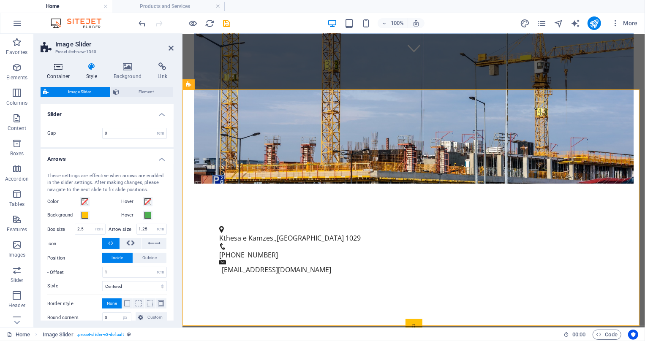
click at [62, 71] on icon at bounding box center [59, 67] width 36 height 8
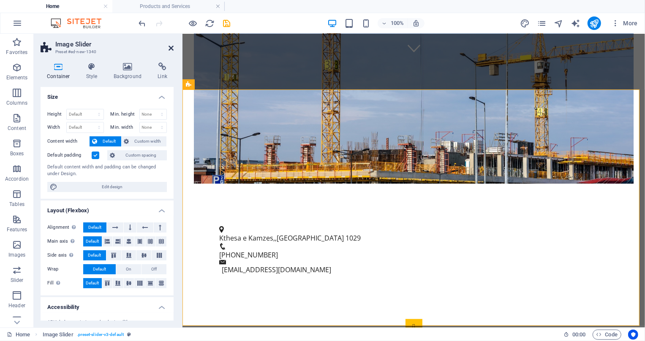
click at [169, 49] on icon at bounding box center [171, 48] width 5 height 7
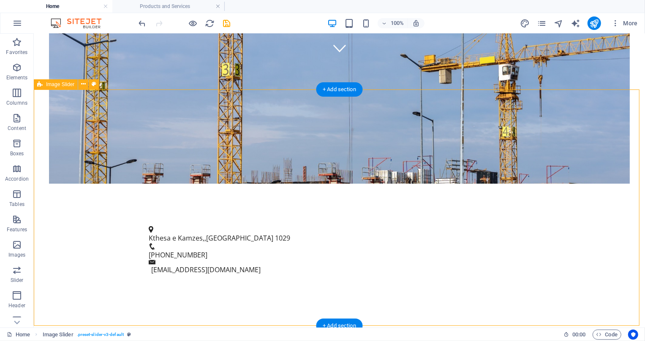
select select "region"
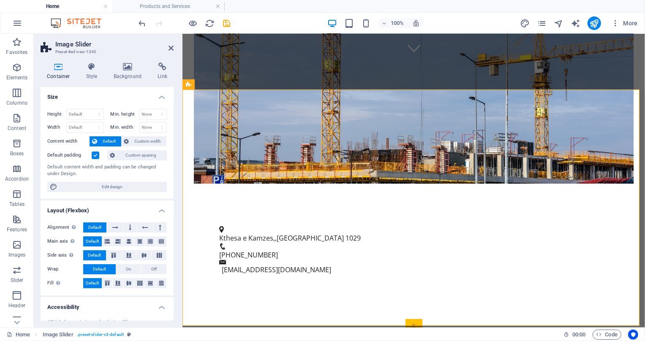
click at [96, 81] on div "Container Style Background Link Size Height Default px rem % vh vw Min. height …" at bounding box center [107, 192] width 133 height 259
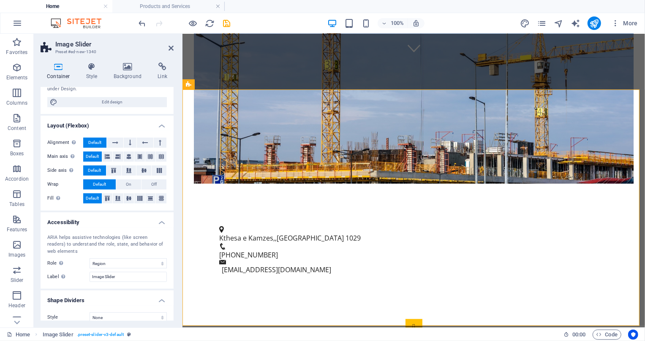
scroll to position [93, 0]
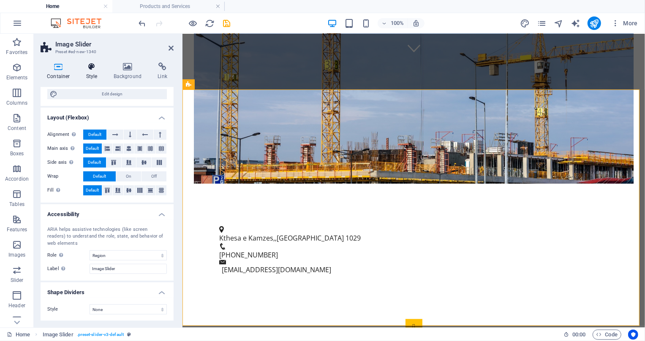
click at [97, 73] on h4 "Style" at bounding box center [93, 72] width 27 height 18
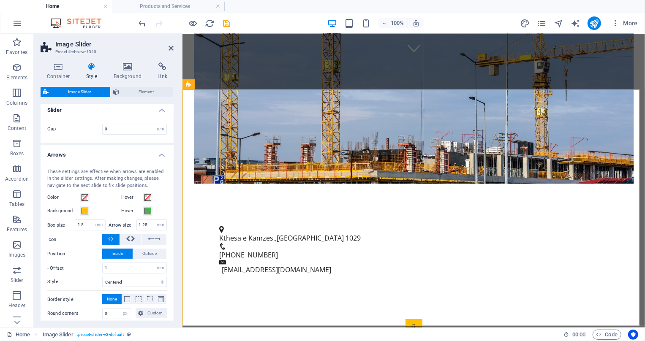
scroll to position [0, 0]
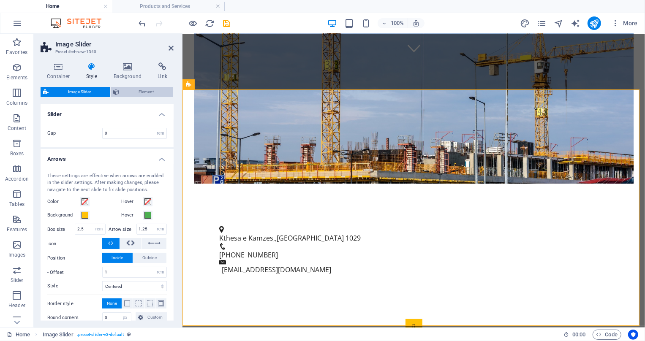
click at [128, 93] on span "Element" at bounding box center [146, 92] width 49 height 10
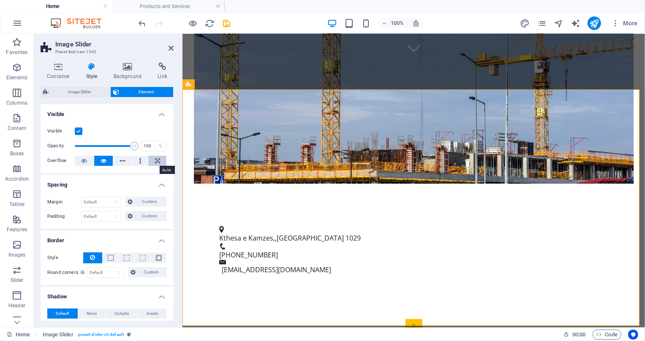
click at [156, 159] on icon at bounding box center [157, 161] width 5 height 10
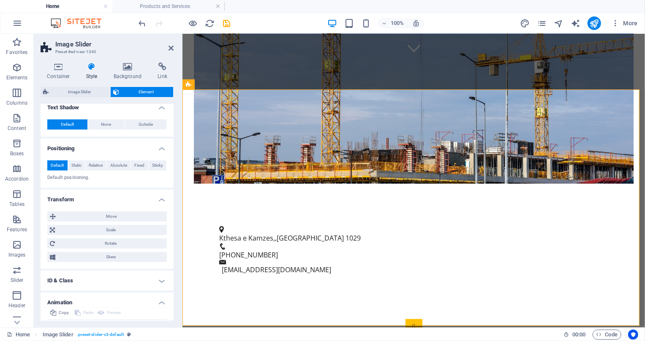
scroll to position [269, 0]
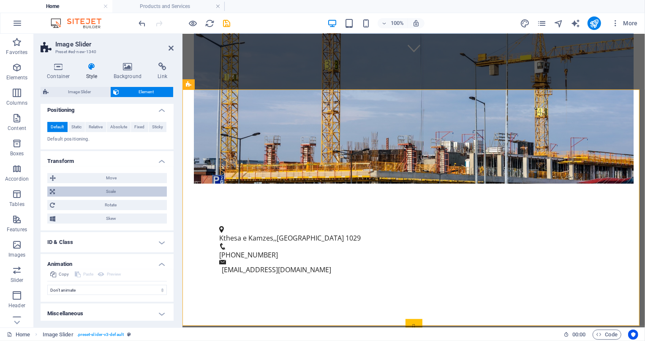
click at [99, 192] on span "Scale" at bounding box center [110, 192] width 107 height 10
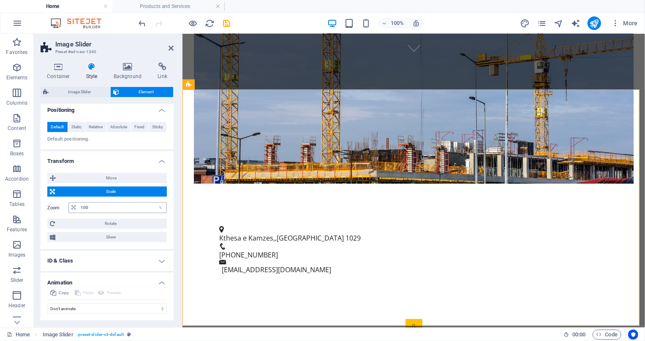
scroll to position [289, 0]
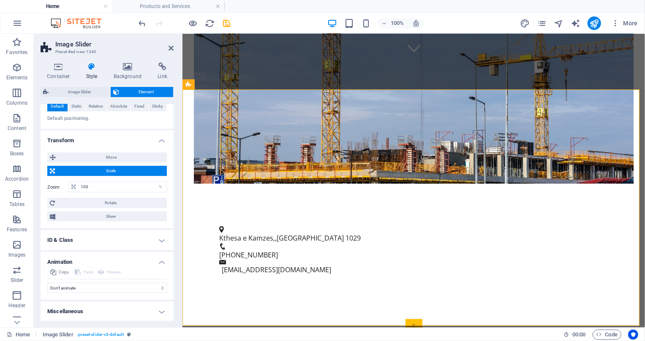
click at [101, 239] on h4 "ID & Class" at bounding box center [107, 240] width 133 height 20
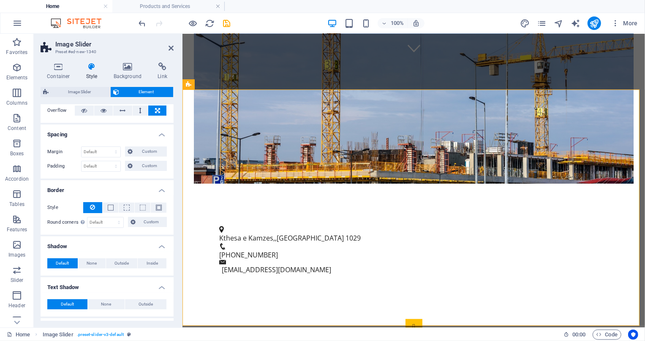
scroll to position [0, 0]
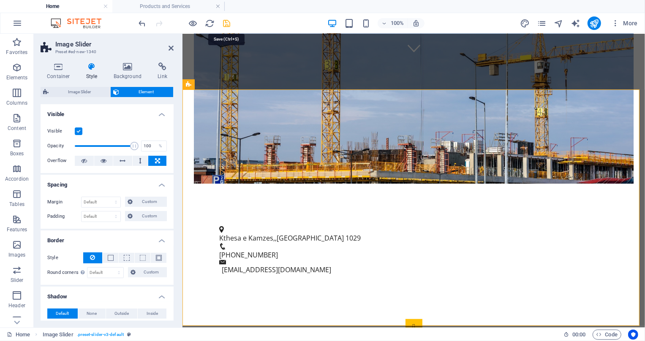
click at [223, 20] on icon "save" at bounding box center [227, 24] width 10 height 10
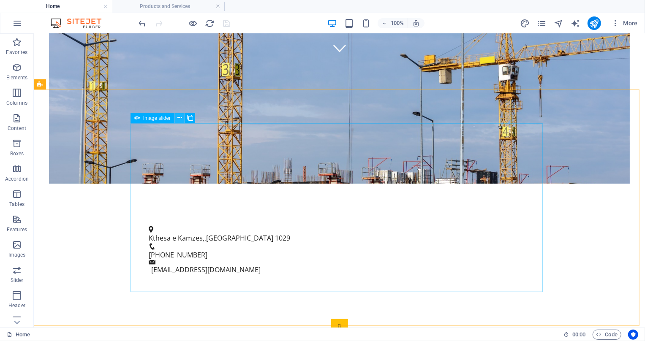
click at [180, 117] on icon at bounding box center [180, 118] width 5 height 9
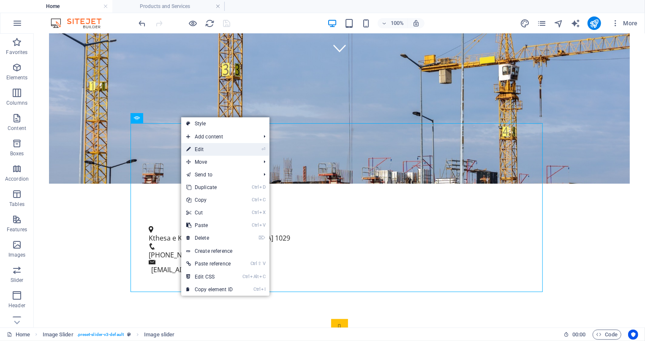
click at [207, 150] on link "⏎ Edit" at bounding box center [209, 149] width 57 height 13
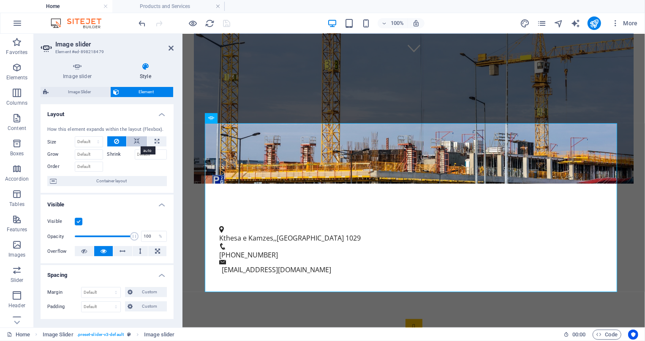
click at [139, 141] on button at bounding box center [137, 142] width 20 height 10
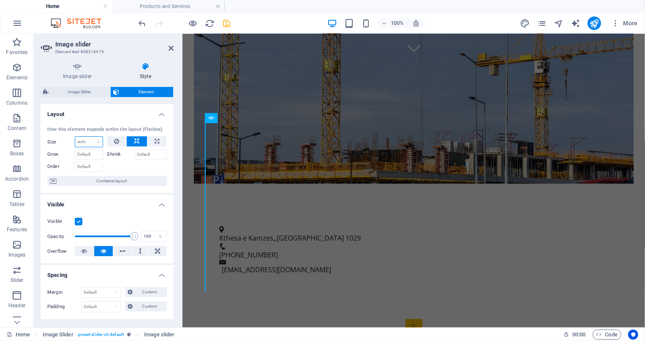
click at [97, 141] on select "Default auto px % 1/1 1/2 1/3 1/4 1/5 1/6 1/7 1/8 1/9 1/10" at bounding box center [88, 142] width 27 height 10
click at [152, 141] on button at bounding box center [156, 142] width 19 height 10
type input "100"
select select "%"
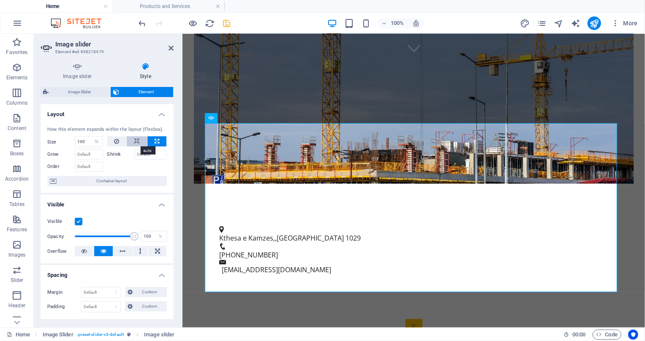
click at [134, 140] on icon at bounding box center [137, 142] width 6 height 10
select select "DISABLED_OPTION_VALUE"
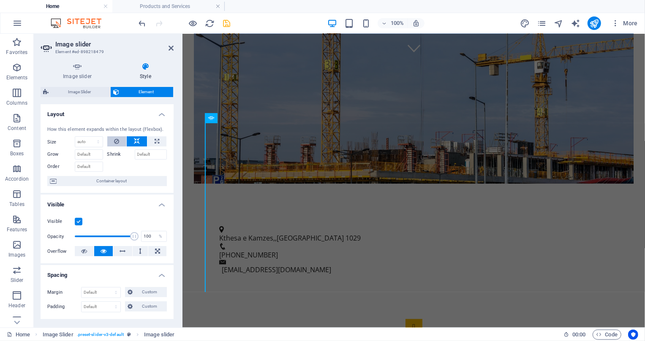
click at [123, 139] on button at bounding box center [116, 142] width 19 height 10
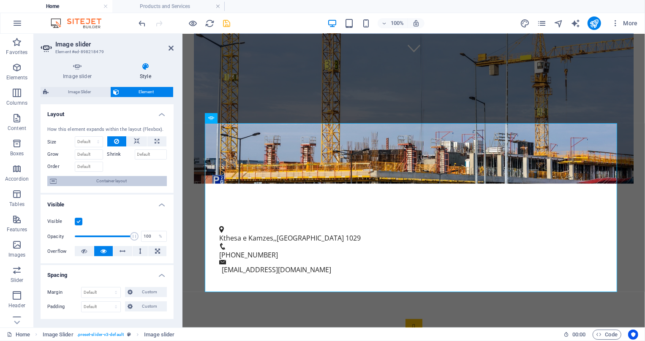
click at [120, 178] on span "Container layout" at bounding box center [111, 181] width 105 height 10
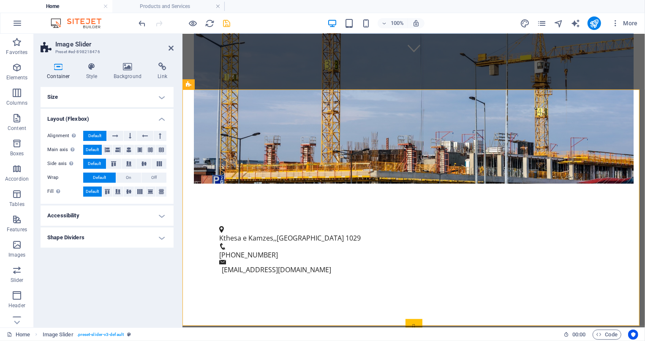
click at [156, 99] on h4 "Size" at bounding box center [107, 97] width 133 height 20
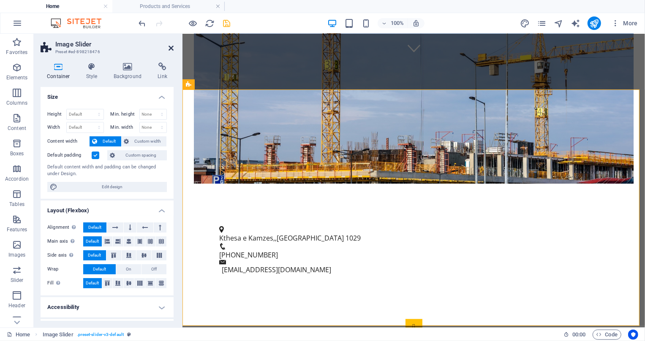
click at [169, 47] on icon at bounding box center [171, 48] width 5 height 7
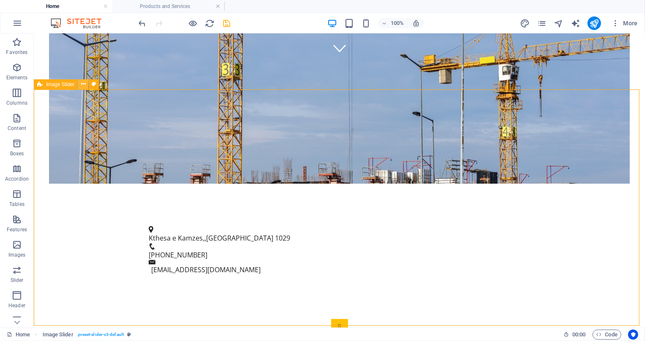
click at [84, 82] on icon at bounding box center [83, 84] width 5 height 9
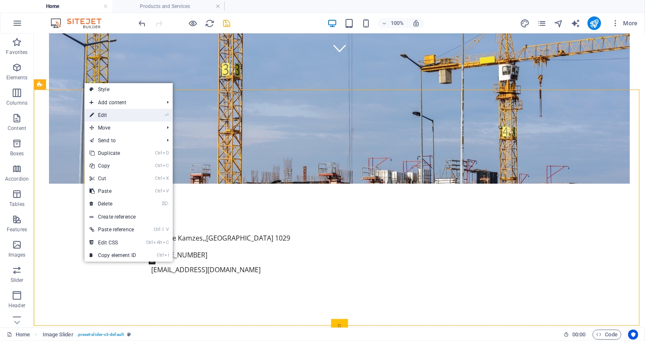
click at [109, 110] on link "⏎ Edit" at bounding box center [113, 115] width 57 height 13
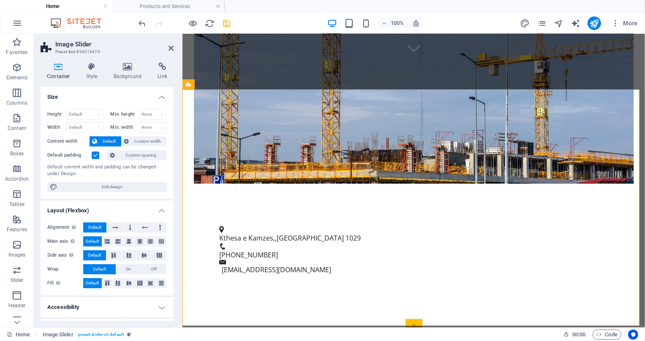
scroll to position [18, 0]
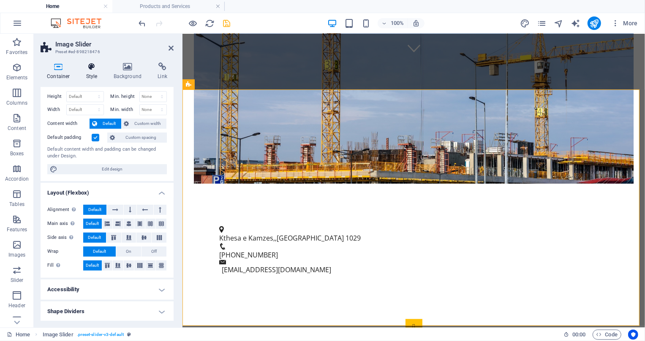
click at [93, 75] on h4 "Style" at bounding box center [93, 72] width 27 height 18
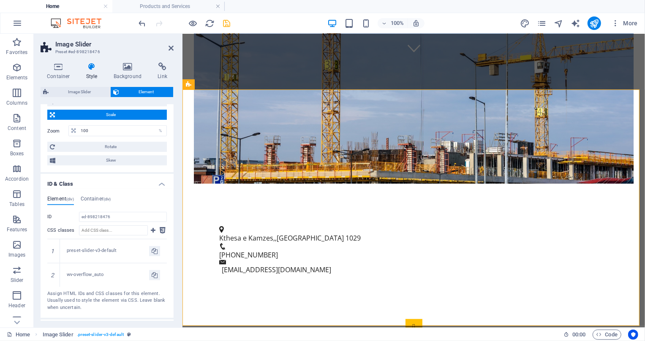
scroll to position [413, 0]
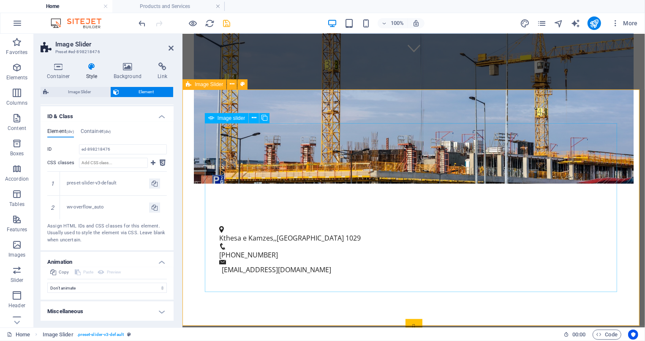
click at [250, 119] on button at bounding box center [254, 118] width 10 height 10
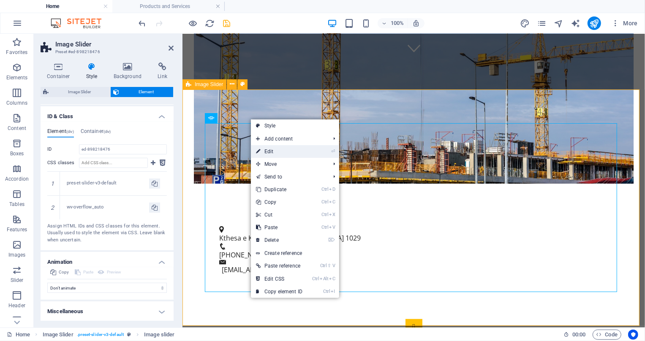
click at [264, 148] on link "⏎ Edit" at bounding box center [279, 151] width 57 height 13
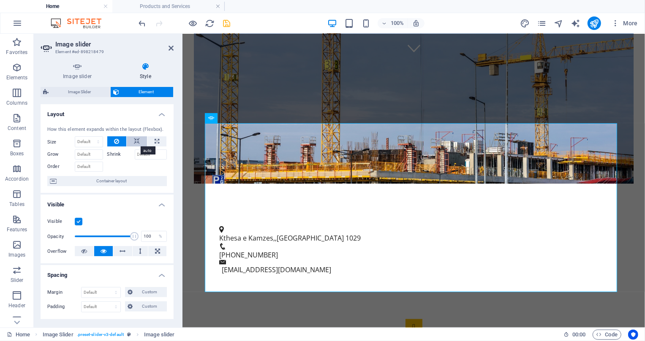
click at [139, 143] on icon at bounding box center [137, 142] width 6 height 10
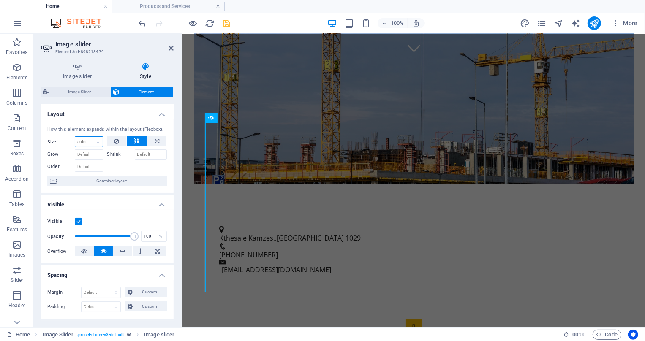
click at [101, 139] on select "Default auto px % 1/1 1/2 1/3 1/4 1/5 1/6 1/7 1/8 1/9 1/10" at bounding box center [88, 142] width 27 height 10
click at [101, 138] on select "Default auto px % 1/1 1/2 1/3 1/4 1/5 1/6 1/7 1/8 1/9 1/10" at bounding box center [88, 142] width 27 height 10
click at [148, 139] on button at bounding box center [156, 142] width 19 height 10
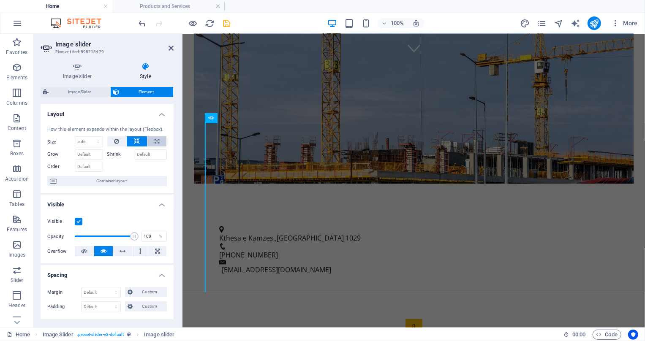
type input "100"
select select "%"
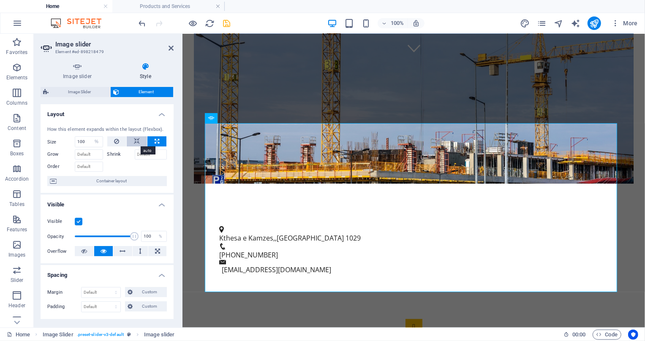
click at [137, 139] on icon at bounding box center [137, 142] width 6 height 10
select select "DISABLED_OPTION_VALUE"
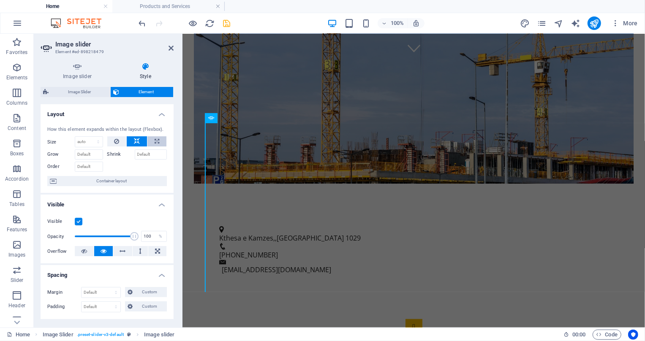
click at [148, 140] on button at bounding box center [156, 142] width 19 height 10
type input "100"
select select "%"
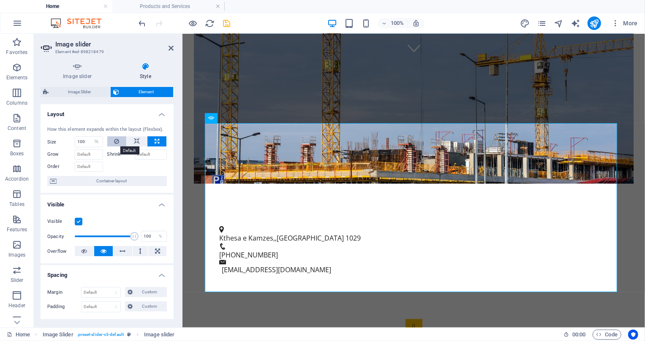
click at [120, 143] on button at bounding box center [116, 142] width 19 height 10
select select "DISABLED_OPTION_VALUE"
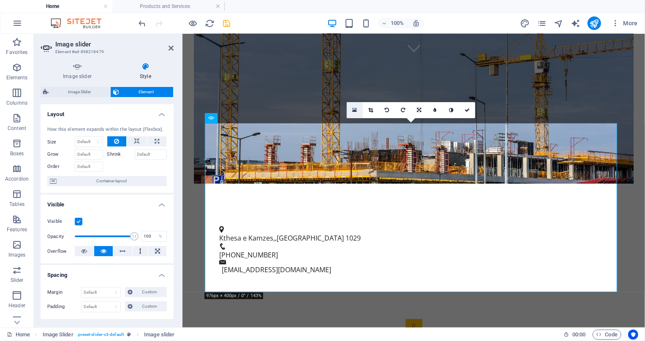
click at [356, 110] on icon at bounding box center [354, 110] width 5 height 6
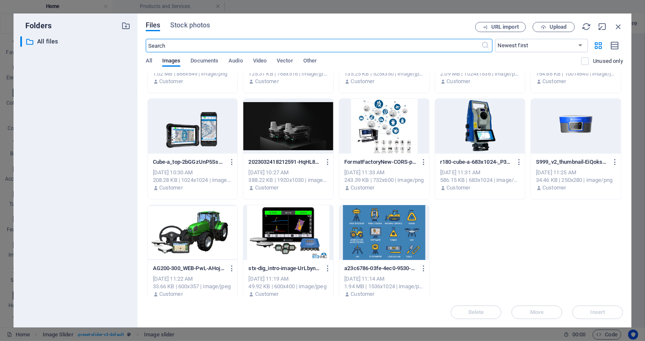
scroll to position [90, 0]
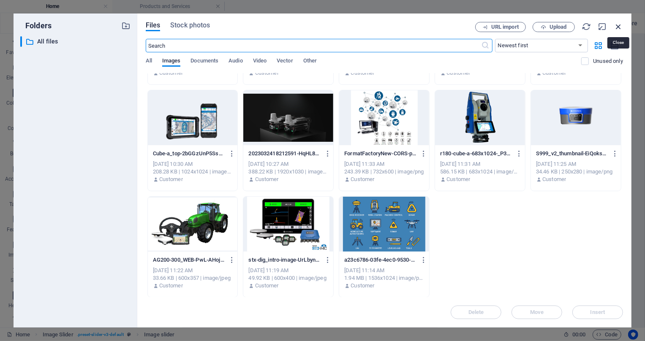
click at [618, 26] on icon "button" at bounding box center [618, 26] width 9 height 9
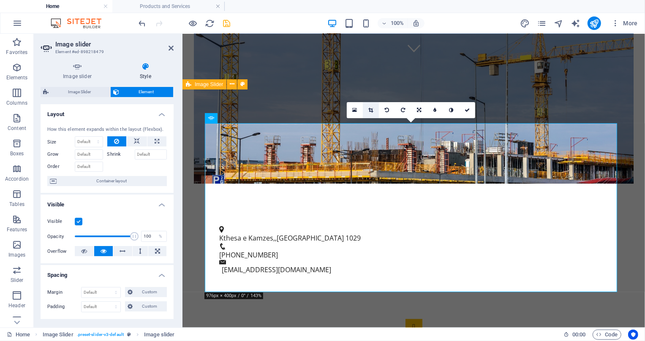
click at [374, 110] on link at bounding box center [371, 110] width 16 height 16
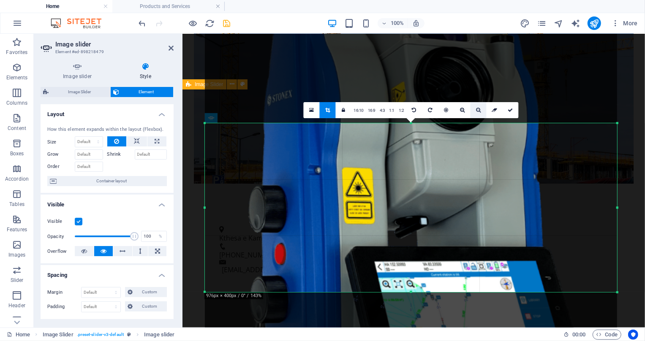
click at [476, 108] on icon at bounding box center [478, 110] width 5 height 5
click at [478, 109] on icon at bounding box center [478, 110] width 5 height 5
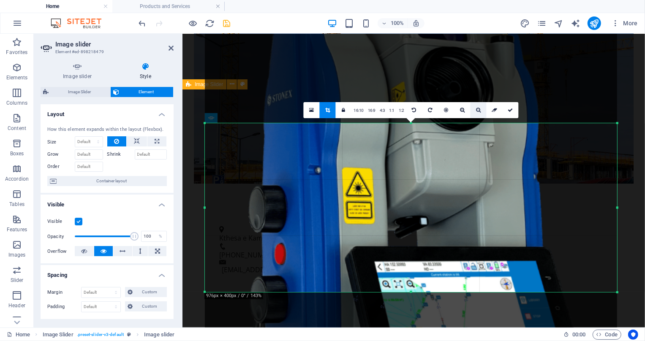
click at [478, 109] on icon at bounding box center [478, 110] width 5 height 5
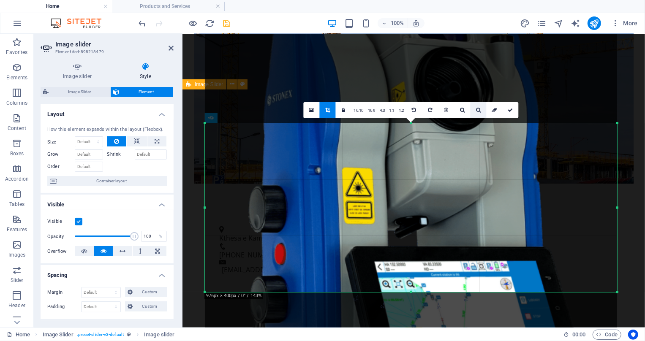
click at [478, 109] on icon at bounding box center [478, 110] width 5 height 5
click at [441, 110] on link at bounding box center [446, 110] width 16 height 16
click at [393, 195] on div at bounding box center [411, 208] width 412 height 618
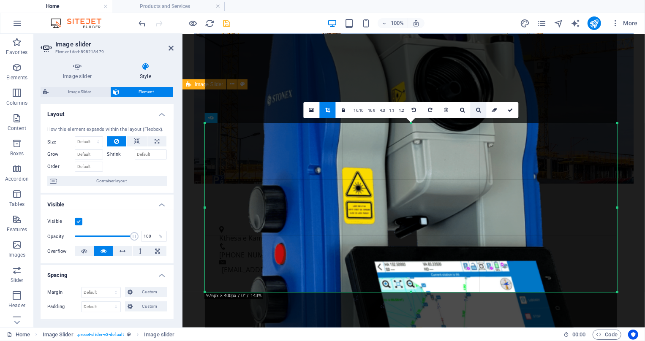
click at [477, 110] on icon at bounding box center [478, 110] width 5 height 5
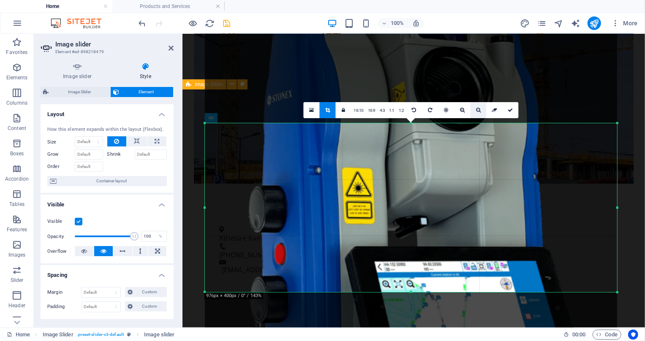
click at [477, 110] on icon at bounding box center [478, 110] width 5 height 5
click at [476, 110] on icon at bounding box center [478, 110] width 5 height 5
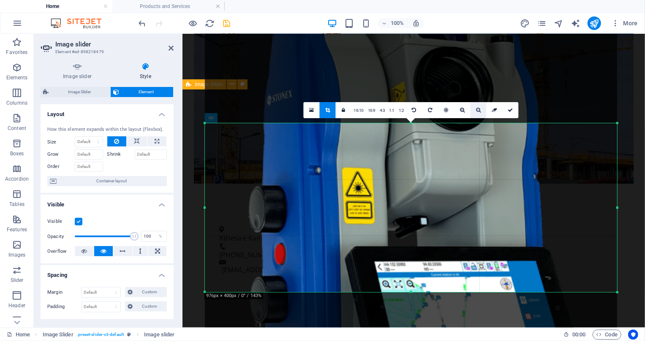
click at [476, 110] on icon at bounding box center [478, 110] width 5 height 5
click at [345, 111] on icon at bounding box center [343, 110] width 3 height 5
click at [347, 110] on link at bounding box center [344, 110] width 16 height 16
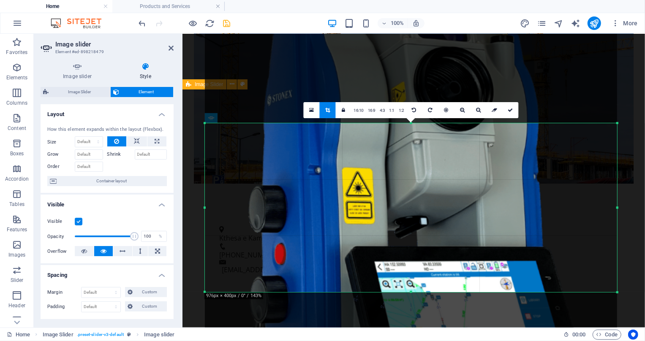
click at [325, 110] on icon at bounding box center [327, 110] width 5 height 5
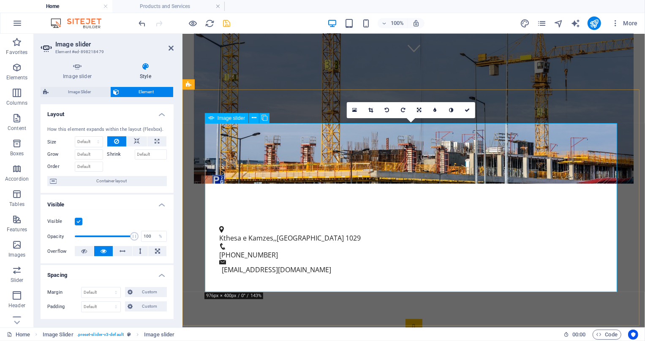
click at [369, 108] on icon at bounding box center [371, 110] width 5 height 5
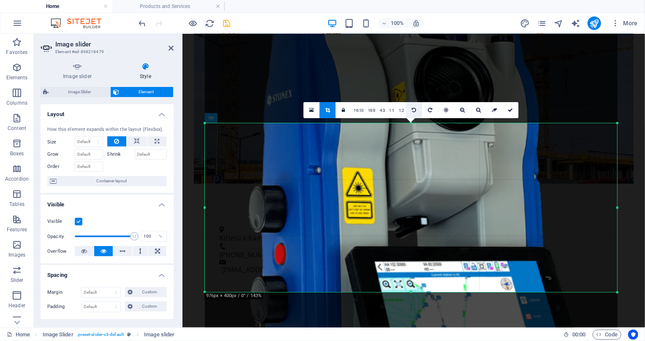
drag, startPoint x: 412, startPoint y: 123, endPoint x: 412, endPoint y: 102, distance: 20.7
click at [412, 123] on div "180 170 160 150 140 130 120 110 100 90 80 70 60 50 40 30 20 10 0 -10 -20 -30 -4…" at bounding box center [411, 207] width 412 height 169
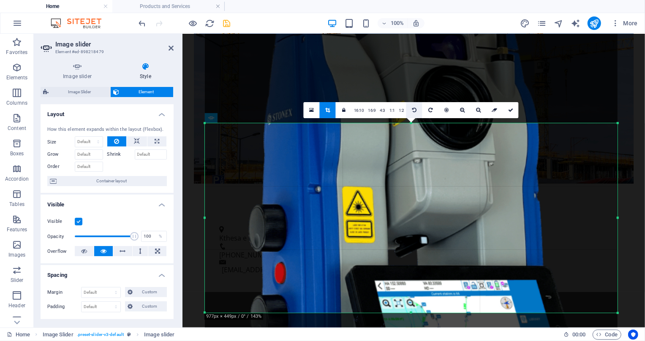
drag, startPoint x: 411, startPoint y: 120, endPoint x: 411, endPoint y: 115, distance: 5.1
click at [411, 123] on div "180 170 160 150 140 130 120 110 100 90 80 70 60 50 40 30 20 10 0 -10 -20 -30 -4…" at bounding box center [411, 218] width 413 height 190
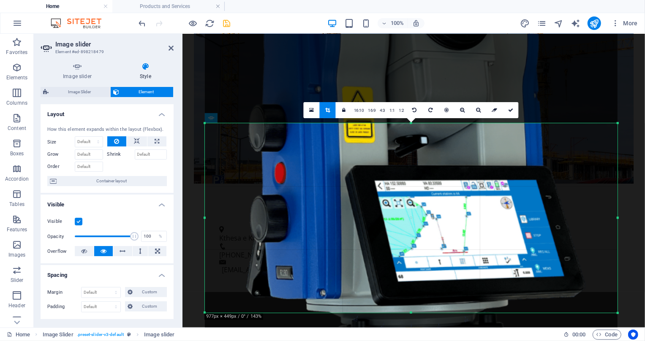
drag, startPoint x: 411, startPoint y: 140, endPoint x: 411, endPoint y: 43, distance: 97.2
click at [411, 43] on div at bounding box center [411, 126] width 413 height 619
click at [509, 108] on icon at bounding box center [510, 110] width 5 height 5
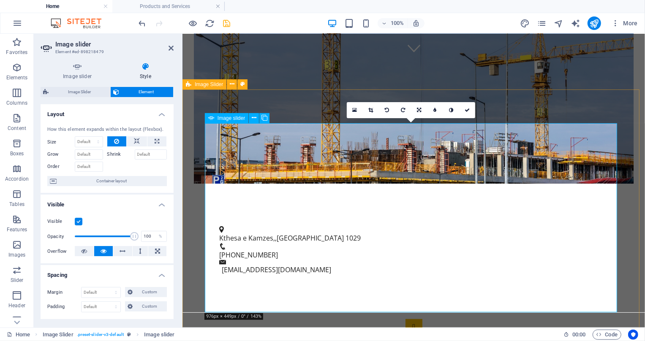
click at [374, 112] on link at bounding box center [371, 110] width 16 height 16
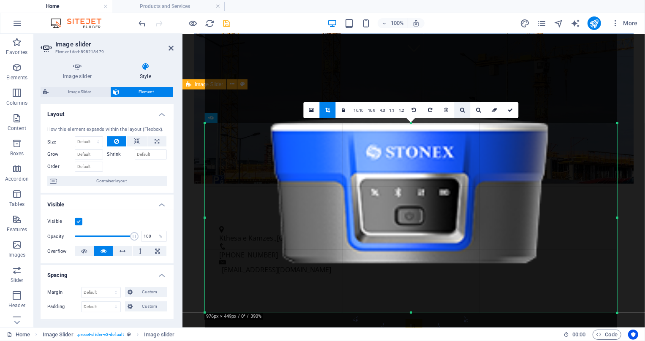
click at [460, 112] on link at bounding box center [462, 110] width 16 height 16
click at [477, 109] on icon at bounding box center [478, 110] width 5 height 5
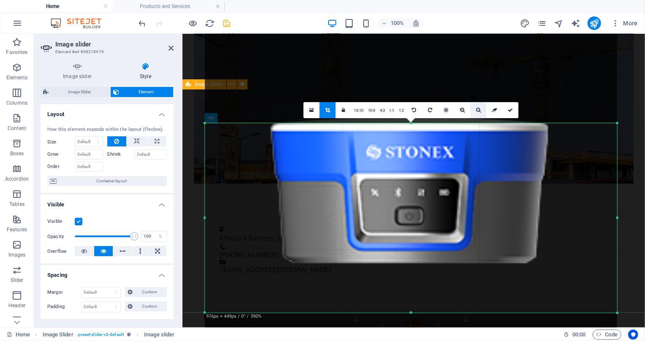
click at [477, 109] on icon at bounding box center [478, 110] width 5 height 5
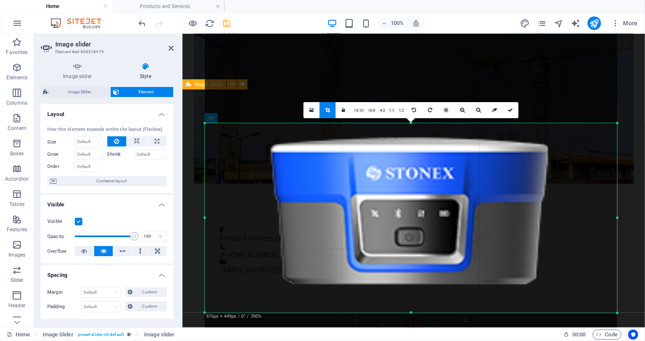
drag, startPoint x: 442, startPoint y: 162, endPoint x: 439, endPoint y: 183, distance: 21.3
click at [439, 183] on div at bounding box center [411, 230] width 412 height 462
click at [512, 110] on icon at bounding box center [510, 110] width 5 height 5
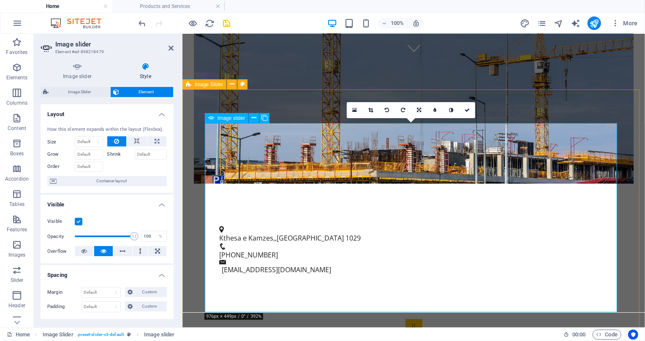
drag, startPoint x: 609, startPoint y: 218, endPoint x: 604, endPoint y: 218, distance: 4.2
click at [373, 109] on icon at bounding box center [371, 110] width 5 height 5
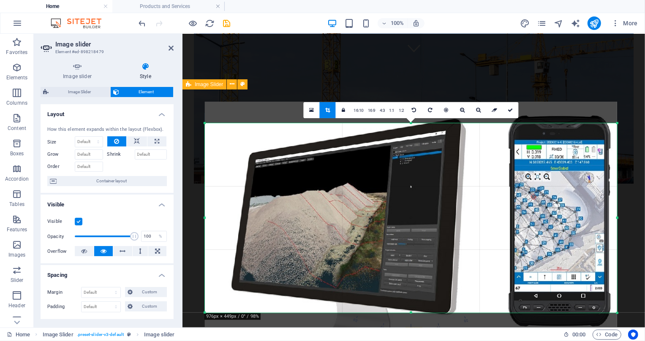
click at [422, 217] on div at bounding box center [411, 234] width 412 height 264
click at [511, 105] on link at bounding box center [511, 110] width 16 height 16
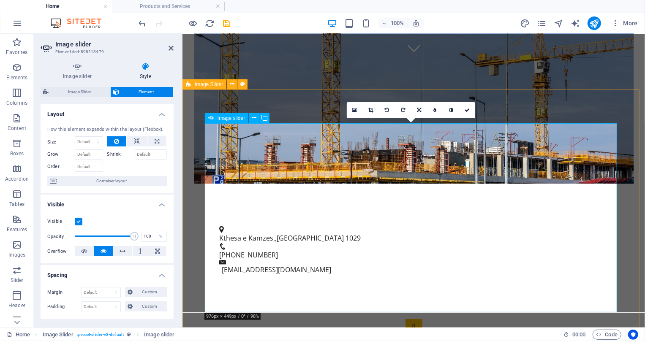
click at [375, 110] on link at bounding box center [371, 110] width 16 height 16
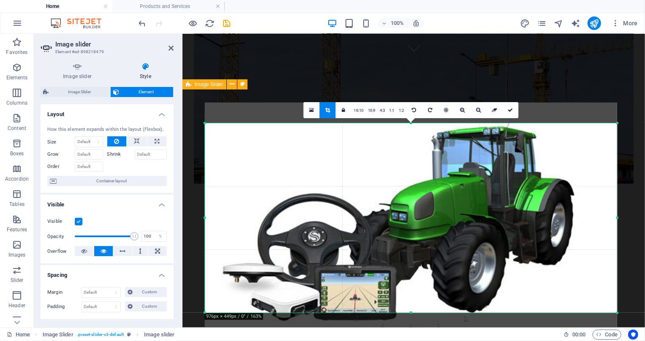
drag, startPoint x: 431, startPoint y: 169, endPoint x: 431, endPoint y: 187, distance: 17.3
click at [431, 187] on div at bounding box center [411, 226] width 412 height 246
click at [511, 108] on icon at bounding box center [510, 110] width 5 height 5
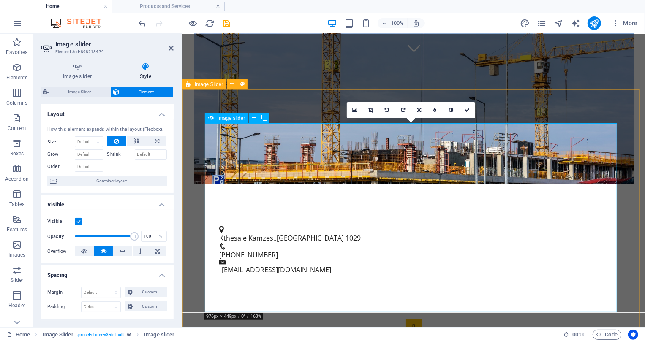
click at [373, 111] on link at bounding box center [371, 110] width 16 height 16
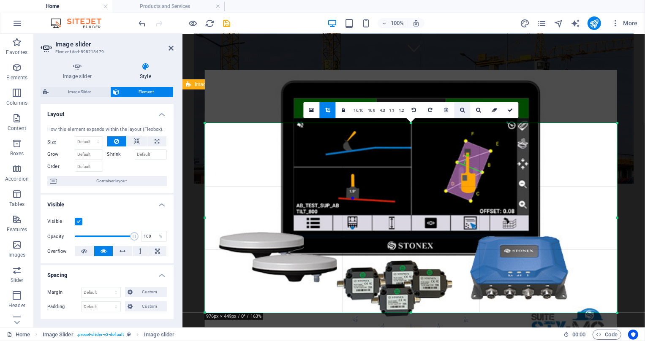
click at [460, 110] on icon at bounding box center [462, 110] width 5 height 5
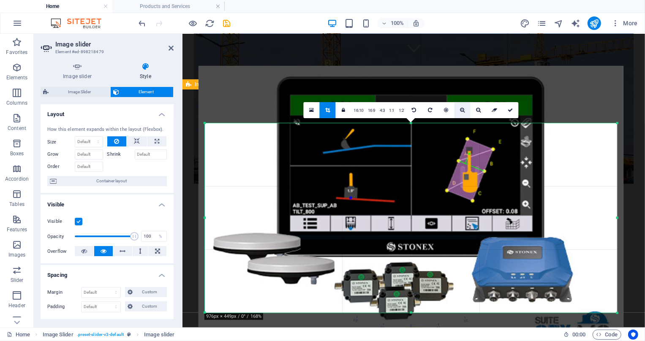
click at [460, 110] on icon at bounding box center [462, 110] width 5 height 5
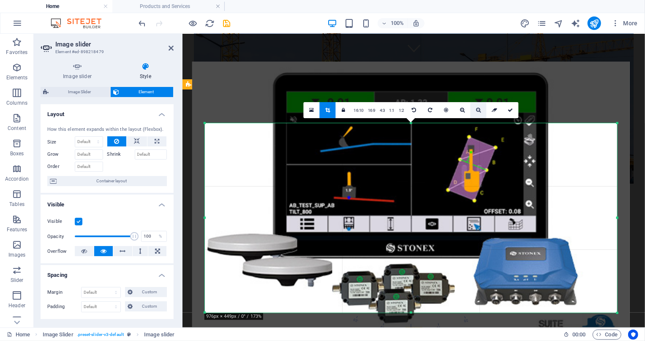
click at [472, 110] on link at bounding box center [478, 110] width 16 height 16
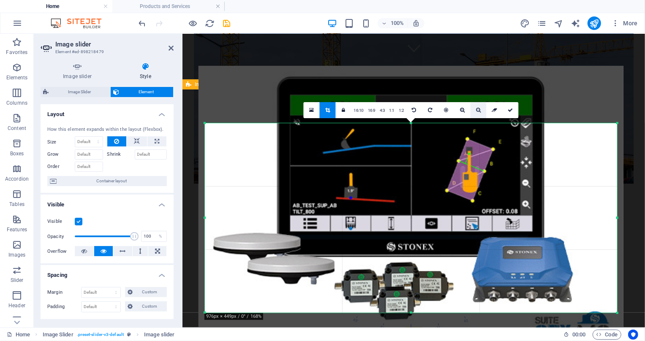
click at [472, 110] on link at bounding box center [478, 110] width 16 height 16
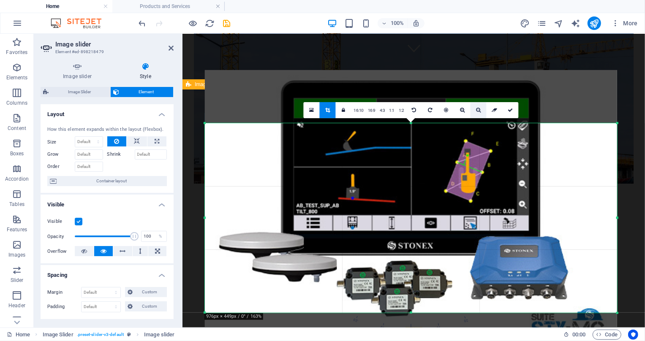
click at [472, 110] on link at bounding box center [478, 110] width 16 height 16
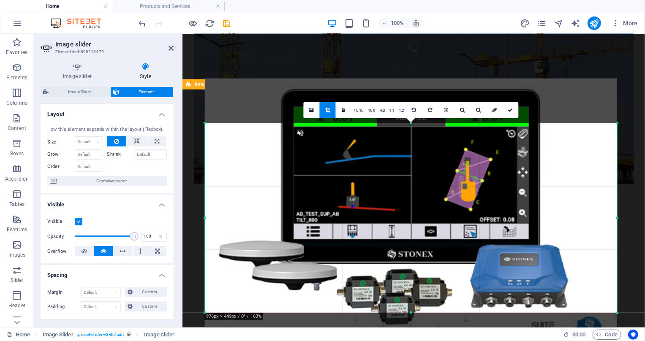
drag, startPoint x: 382, startPoint y: 230, endPoint x: 381, endPoint y: 238, distance: 8.5
click at [381, 238] on div at bounding box center [411, 216] width 412 height 275
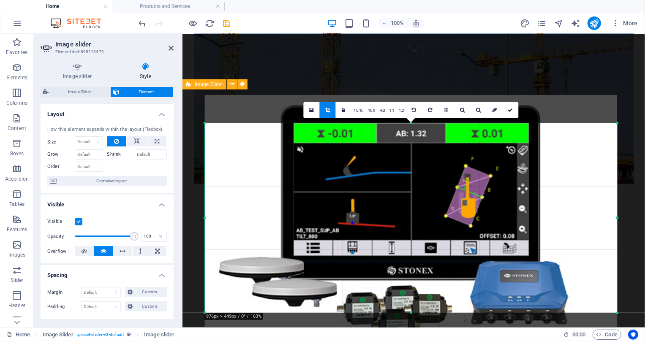
drag, startPoint x: 381, startPoint y: 235, endPoint x: 381, endPoint y: 252, distance: 16.5
click at [381, 252] on div at bounding box center [411, 232] width 412 height 275
click at [511, 111] on icon at bounding box center [510, 110] width 5 height 5
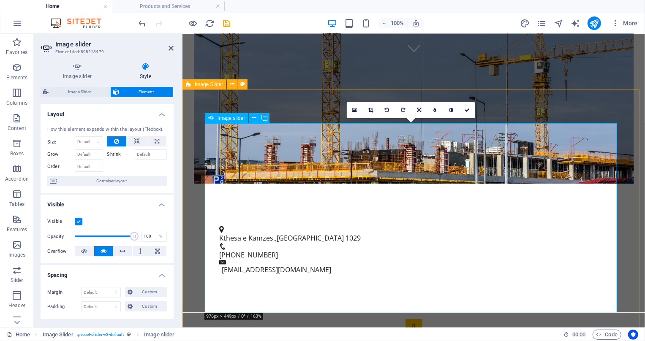
drag, startPoint x: 468, startPoint y: 112, endPoint x: 433, endPoint y: 78, distance: 48.4
click at [468, 112] on icon at bounding box center [467, 110] width 5 height 5
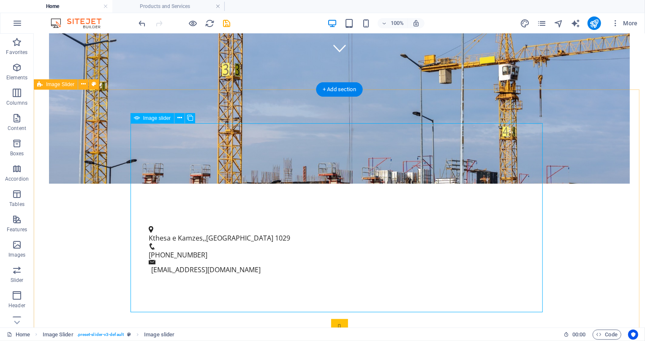
click at [331, 319] on button "Image Slider" at bounding box center [339, 327] width 17 height 17
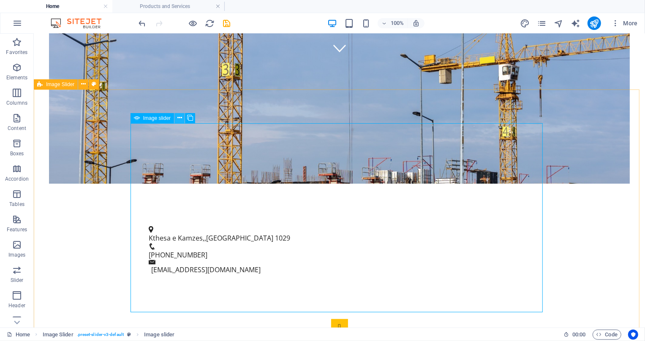
click at [179, 121] on icon at bounding box center [180, 118] width 5 height 9
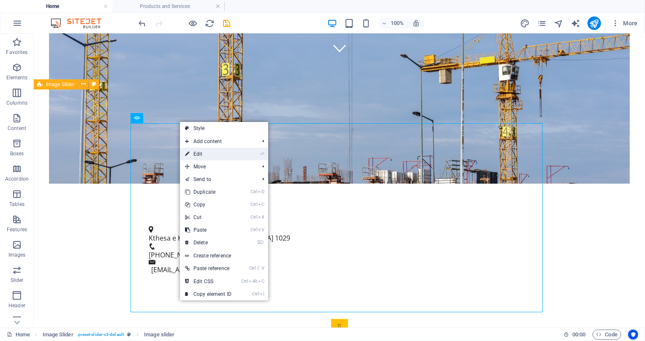
click at [216, 151] on link "⏎ Edit" at bounding box center [208, 154] width 57 height 13
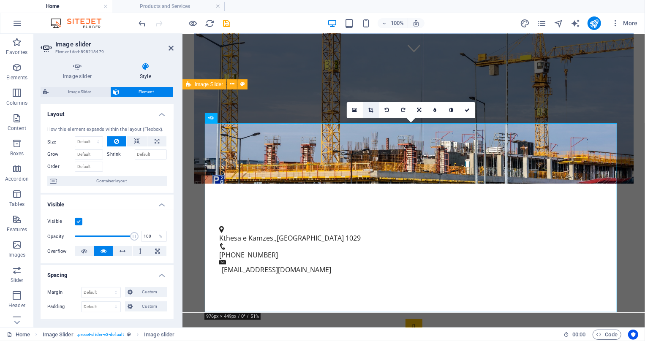
click at [369, 111] on icon at bounding box center [371, 110] width 5 height 5
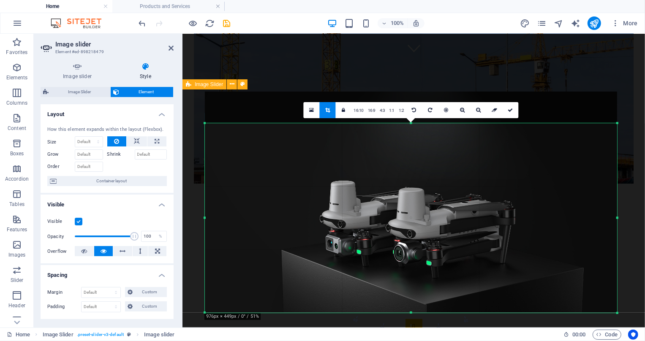
drag, startPoint x: 401, startPoint y: 208, endPoint x: 404, endPoint y: 201, distance: 7.1
click at [404, 201] on div at bounding box center [411, 202] width 412 height 221
click at [508, 111] on icon at bounding box center [510, 110] width 5 height 5
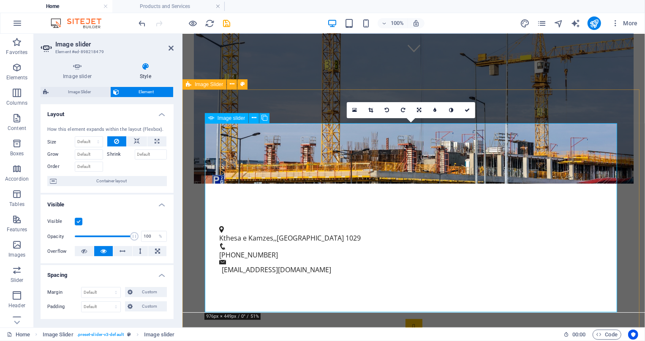
drag, startPoint x: 605, startPoint y: 221, endPoint x: 601, endPoint y: 224, distance: 4.6
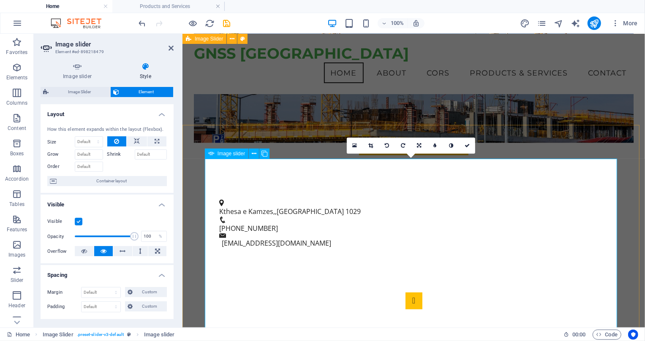
scroll to position [226, 0]
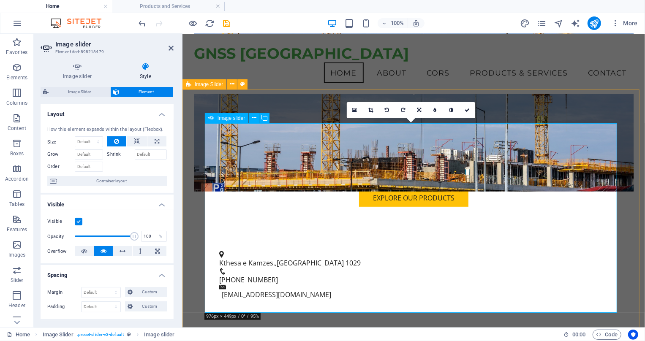
click at [369, 110] on icon at bounding box center [371, 110] width 5 height 5
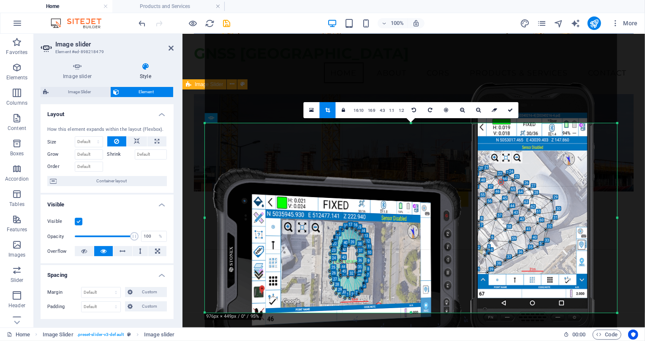
drag, startPoint x: 394, startPoint y: 198, endPoint x: 393, endPoint y: 180, distance: 18.6
click at [393, 180] on div at bounding box center [411, 189] width 412 height 412
click at [473, 110] on link at bounding box center [478, 110] width 16 height 16
click at [476, 110] on icon at bounding box center [478, 110] width 5 height 5
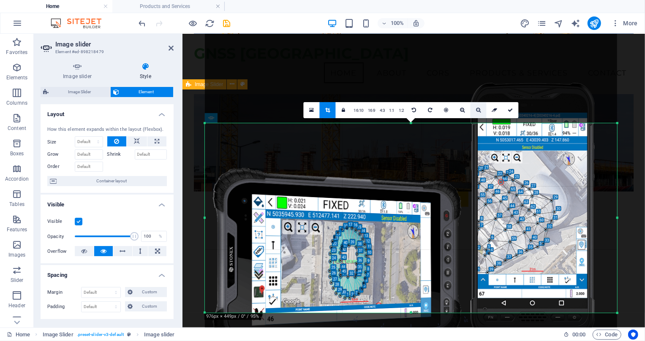
click at [476, 110] on icon at bounding box center [478, 110] width 5 height 5
click at [464, 108] on icon at bounding box center [462, 110] width 5 height 5
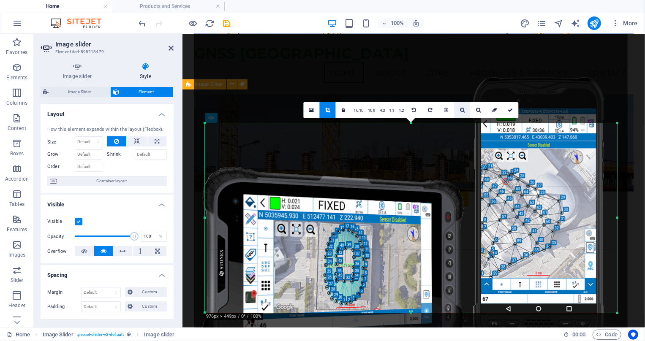
click at [464, 108] on icon at bounding box center [462, 110] width 5 height 5
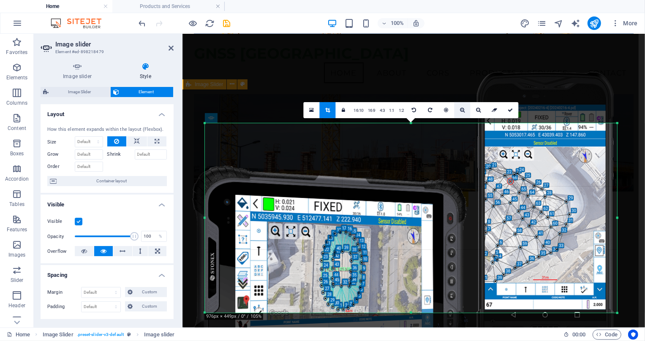
click at [464, 108] on icon at bounding box center [462, 110] width 5 height 5
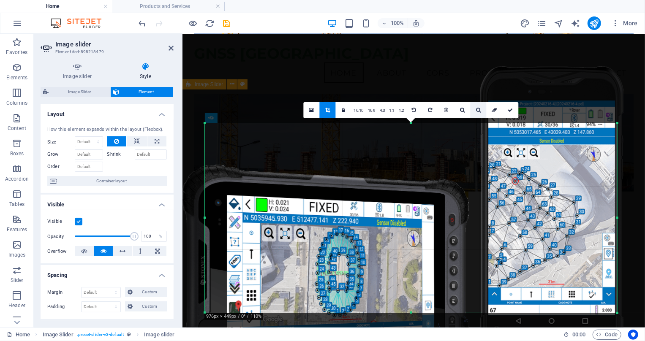
click at [471, 108] on link at bounding box center [478, 110] width 16 height 16
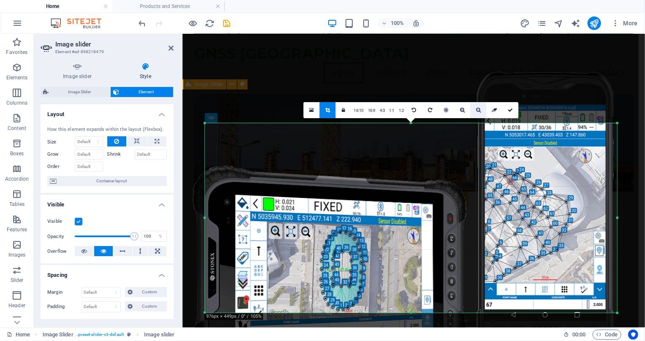
click at [471, 108] on link at bounding box center [478, 110] width 16 height 16
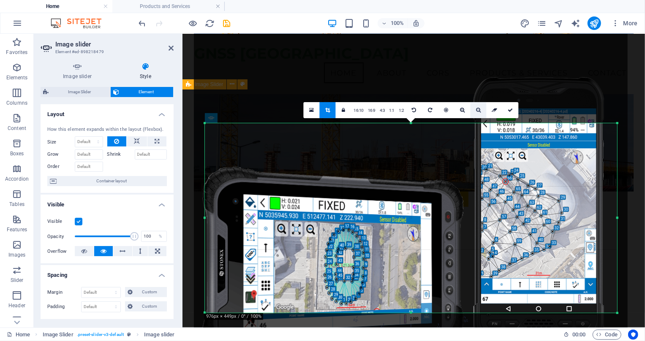
click at [471, 108] on link at bounding box center [478, 110] width 16 height 16
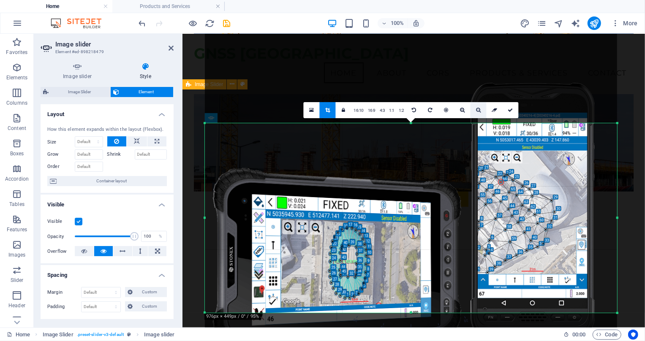
click at [471, 108] on link at bounding box center [478, 110] width 16 height 16
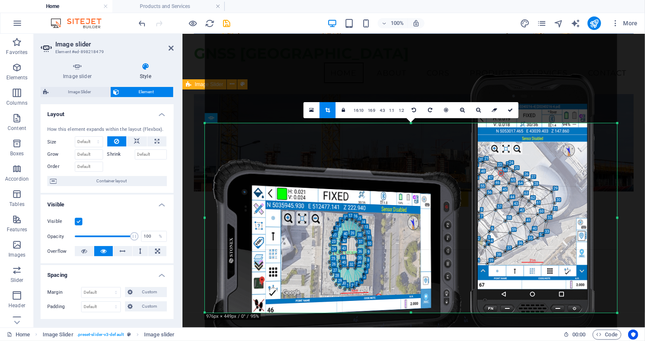
drag, startPoint x: 451, startPoint y: 174, endPoint x: 453, endPoint y: 165, distance: 9.0
click at [453, 165] on div at bounding box center [411, 180] width 412 height 412
click at [508, 111] on icon at bounding box center [510, 110] width 5 height 5
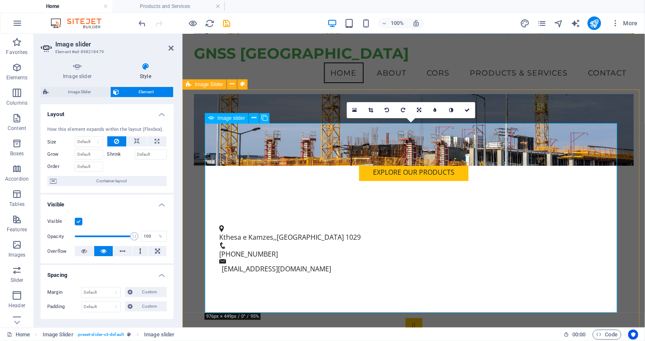
drag, startPoint x: 601, startPoint y: 224, endPoint x: 604, endPoint y: 229, distance: 6.8
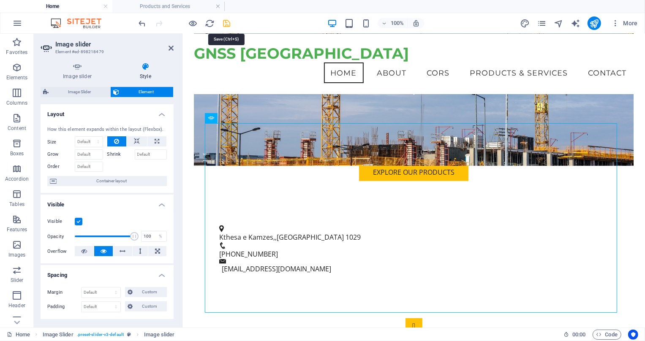
click at [228, 21] on icon "save" at bounding box center [227, 24] width 10 height 10
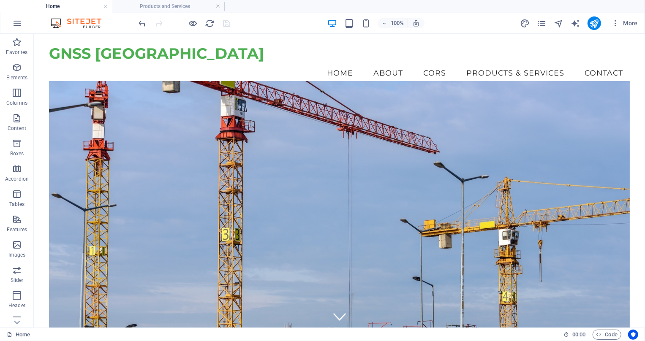
scroll to position [38, 0]
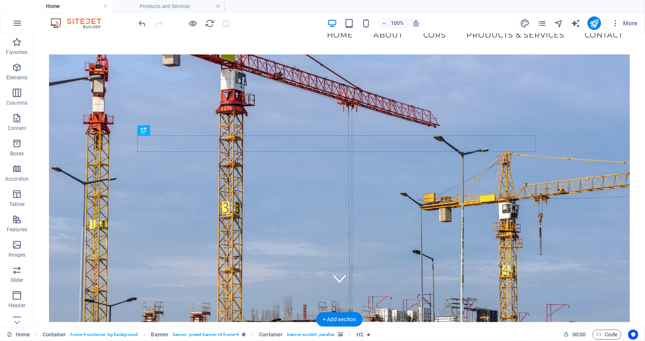
click at [504, 106] on figure at bounding box center [339, 188] width 581 height 268
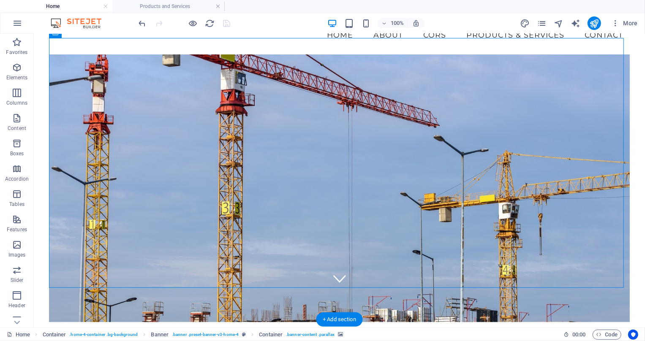
click at [504, 106] on figure at bounding box center [339, 188] width 581 height 268
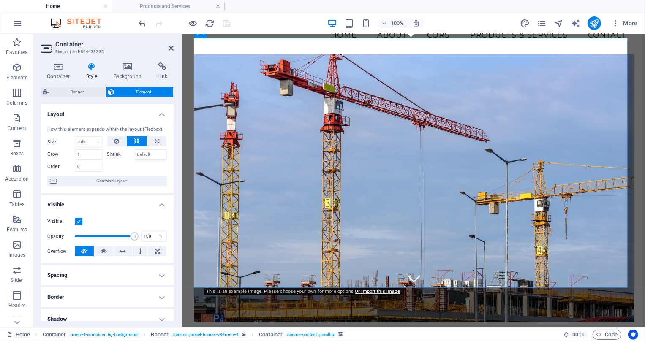
click at [69, 3] on h4 "Home" at bounding box center [56, 6] width 112 height 9
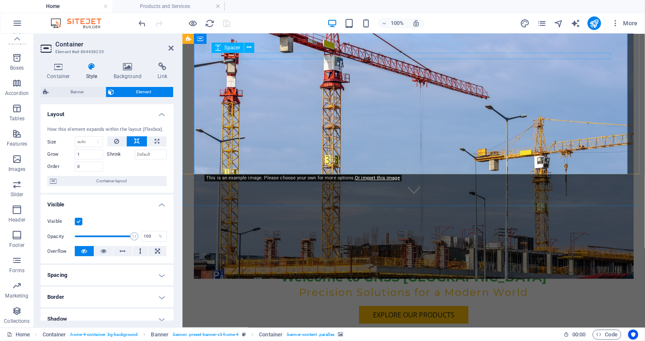
scroll to position [153, 0]
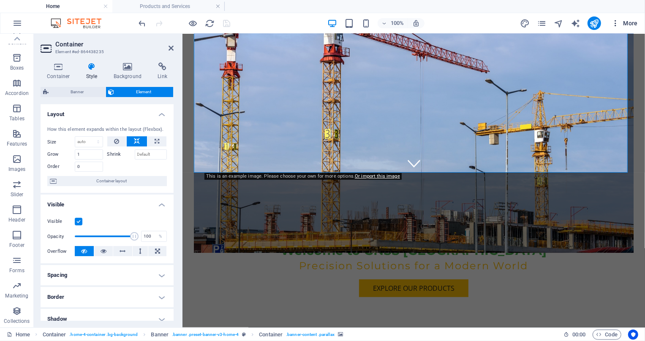
click at [628, 28] on button "More" at bounding box center [624, 23] width 33 height 14
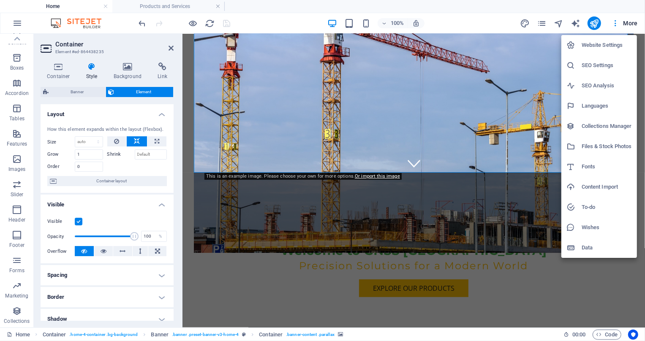
click at [612, 42] on h6 "Website Settings" at bounding box center [607, 45] width 50 height 10
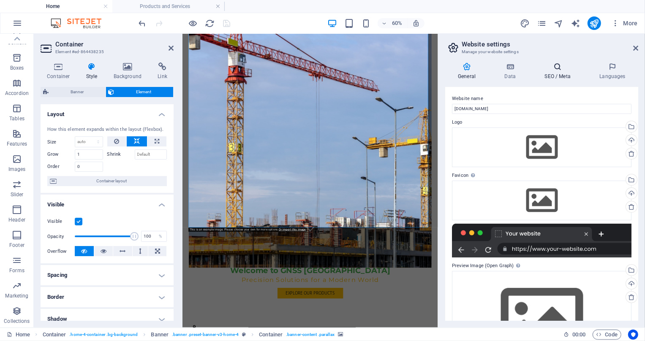
click at [566, 76] on h4 "SEO / Meta" at bounding box center [559, 72] width 55 height 18
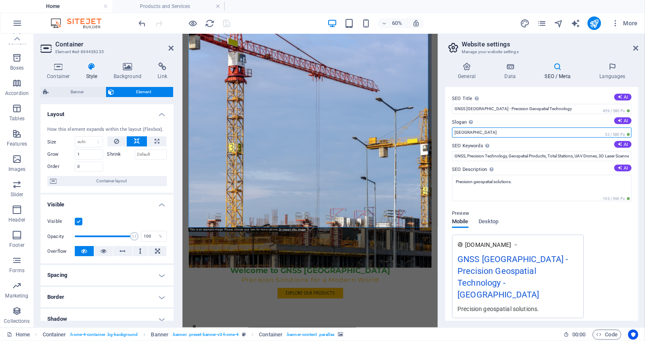
drag, startPoint x: 691, startPoint y: 167, endPoint x: 506, endPoint y: 205, distance: 189.4
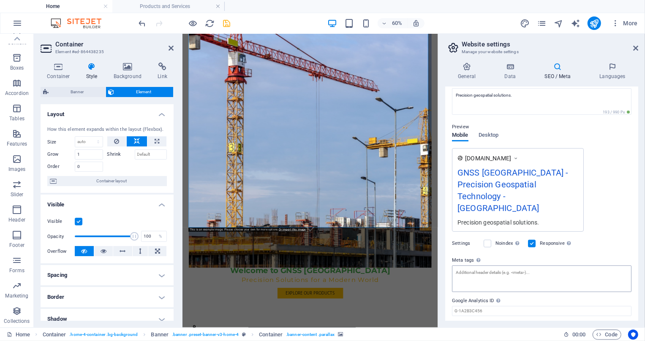
scroll to position [88, 0]
type input "[GEOGRAPHIC_DATA]"
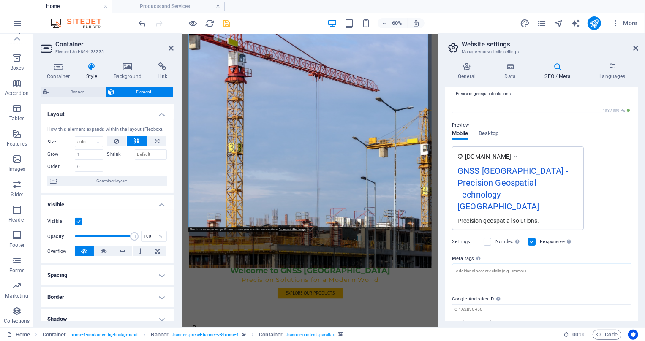
click at [497, 264] on textarea "Meta tags Enter HTML code here that will be placed inside the tags of your webs…" at bounding box center [542, 277] width 180 height 27
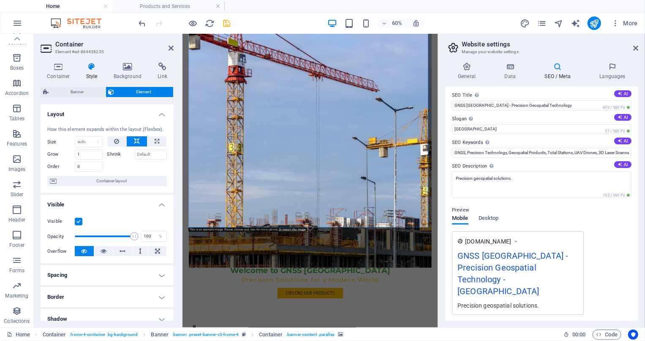
scroll to position [0, 0]
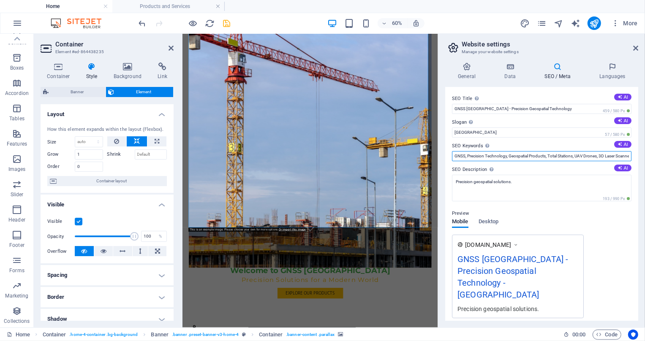
click at [506, 158] on input "GNSS, Precision Technology, Geospatial Products, Total Stations, UAV Drones, 3D…" at bounding box center [542, 156] width 180 height 10
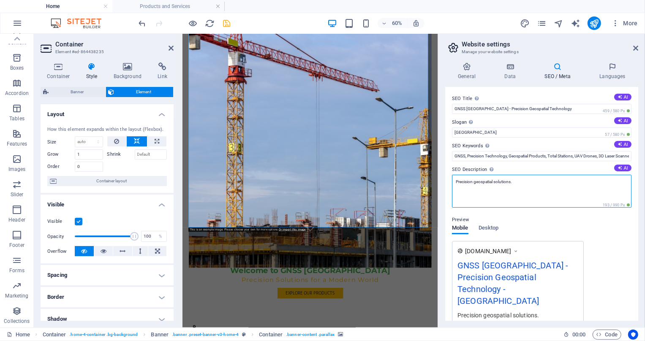
drag, startPoint x: 708, startPoint y: 216, endPoint x: 505, endPoint y: 265, distance: 208.6
paste textarea "GNSS, Precision Technology, Geospatial Products, Total Stations, UAV Drones, 3D…"
drag, startPoint x: 617, startPoint y: 187, endPoint x: 557, endPoint y: 189, distance: 60.0
click at [557, 189] on textarea "GNSS, Precision Technology, Geospatial Products, Total Stations, UAV Drones, 3D…" at bounding box center [542, 191] width 180 height 33
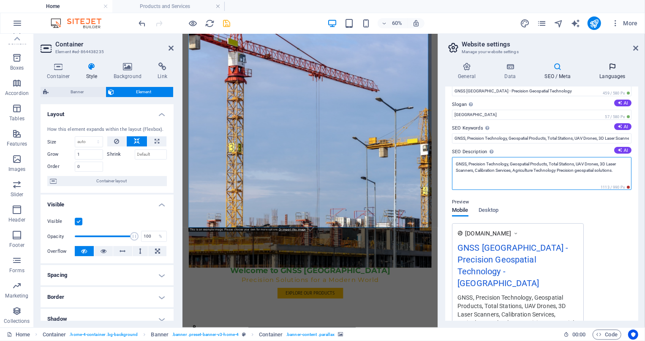
scroll to position [13, 0]
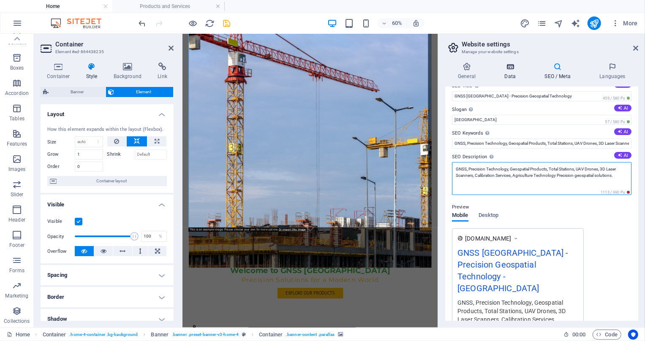
type textarea "GNSS, Precision Technology, Geospatial Products, Total Stations, UAV Drones, 3D…"
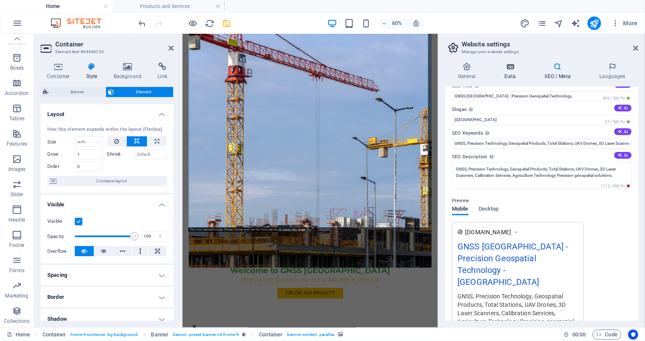
click at [513, 72] on h4 "Data" at bounding box center [512, 72] width 40 height 18
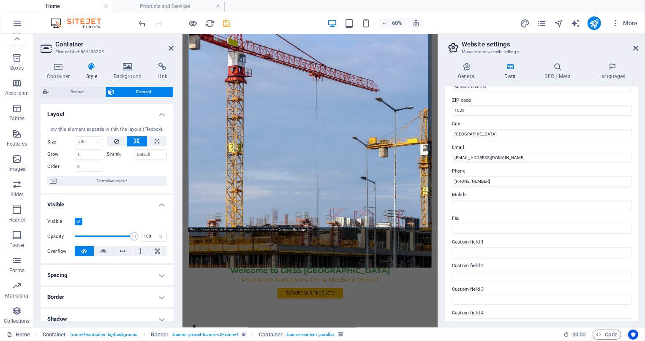
scroll to position [153, 0]
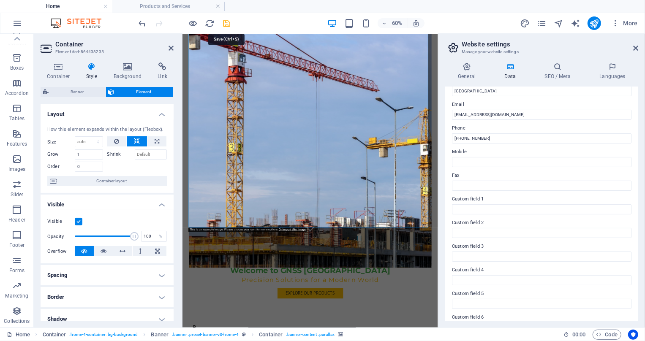
click at [228, 21] on icon "save" at bounding box center [227, 24] width 10 height 10
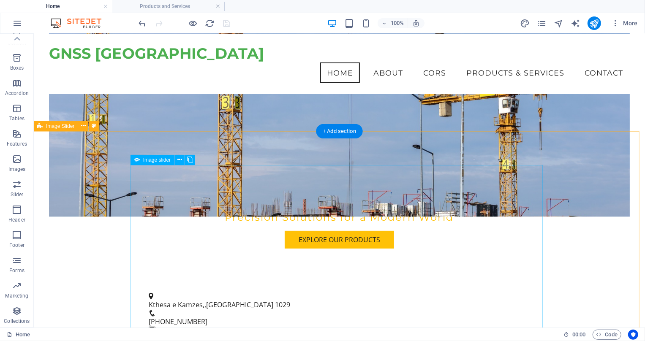
scroll to position [0, 0]
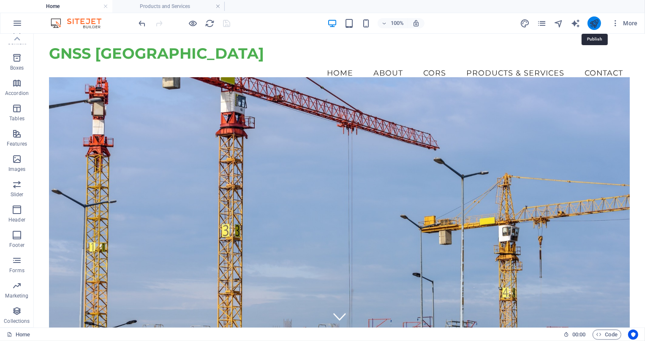
drag, startPoint x: 593, startPoint y: 24, endPoint x: 488, endPoint y: 37, distance: 106.5
click at [593, 24] on icon "publish" at bounding box center [595, 24] width 10 height 10
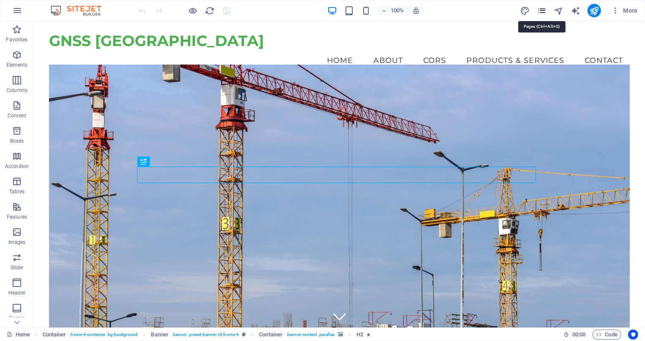
click at [542, 9] on icon "pages" at bounding box center [542, 11] width 10 height 10
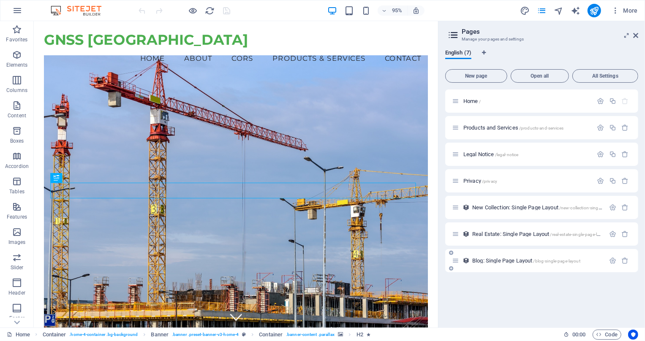
click at [625, 265] on div at bounding box center [619, 260] width 25 height 9
click at [625, 234] on icon "button" at bounding box center [625, 234] width 7 height 7
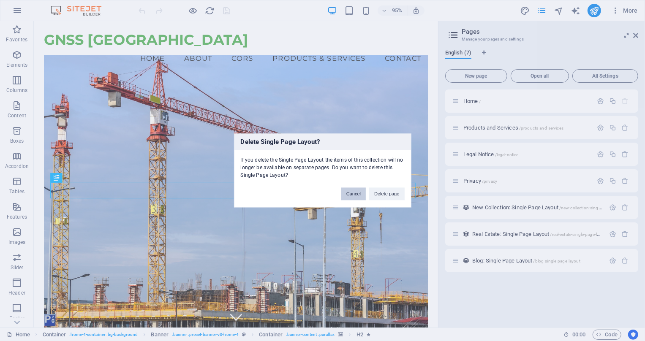
click at [356, 194] on button "Cancel" at bounding box center [353, 194] width 25 height 13
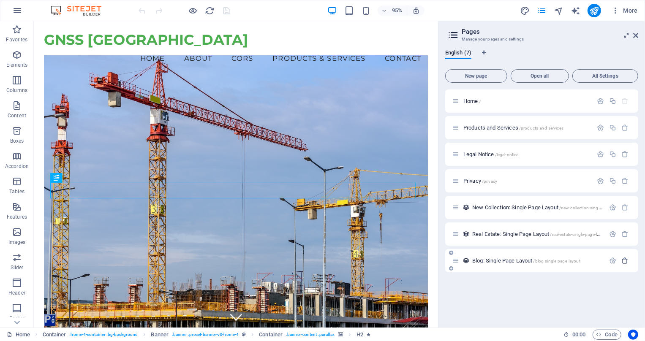
click at [623, 259] on icon "button" at bounding box center [625, 260] width 7 height 7
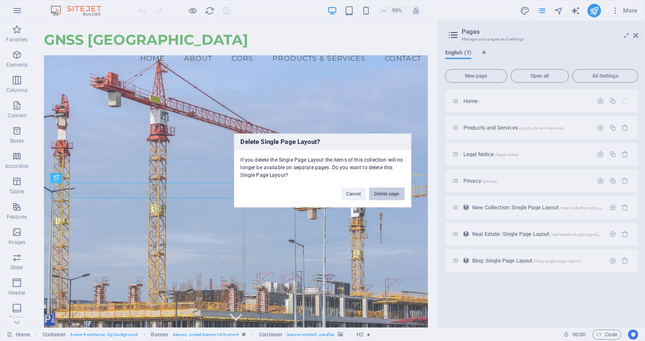
click at [396, 195] on button "Delete page" at bounding box center [386, 194] width 35 height 13
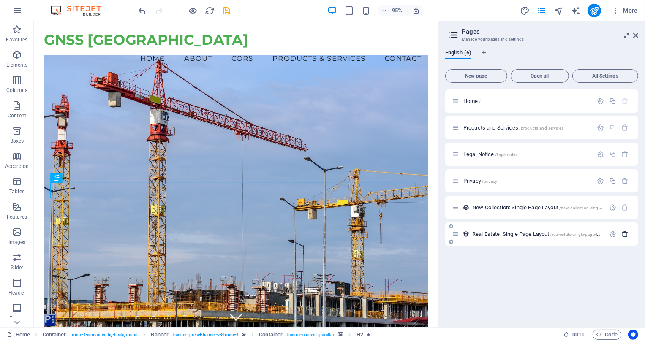
click at [626, 233] on icon "button" at bounding box center [625, 234] width 7 height 7
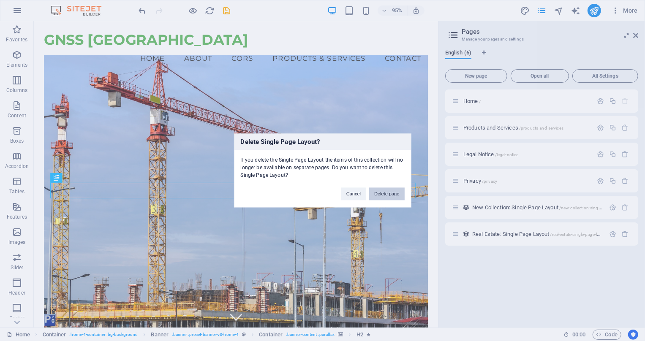
click at [395, 193] on button "Delete page" at bounding box center [386, 194] width 35 height 13
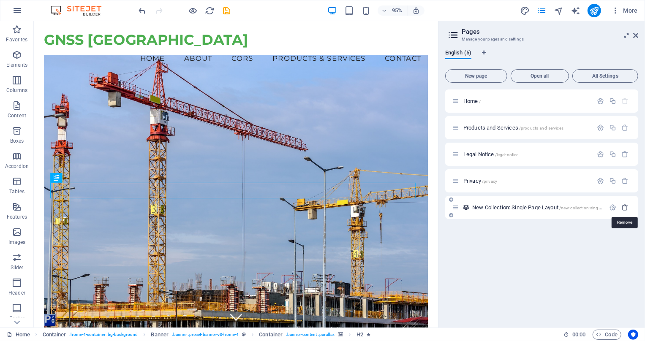
click at [626, 207] on icon "button" at bounding box center [625, 207] width 7 height 7
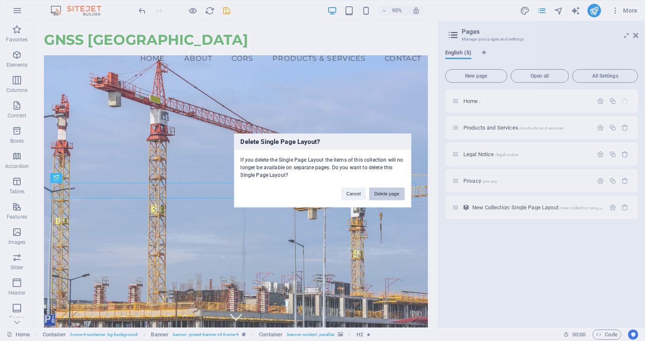
click at [384, 197] on button "Delete page" at bounding box center [386, 194] width 35 height 13
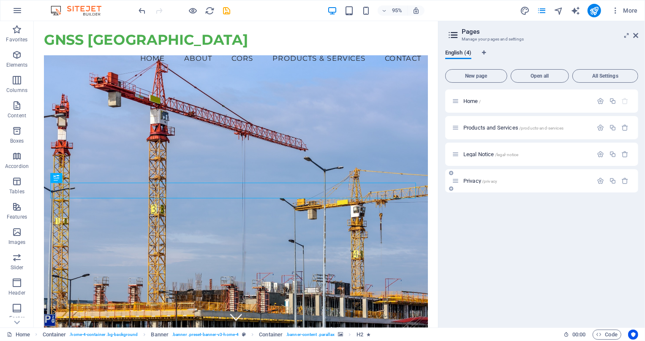
click at [505, 183] on p "Privacy /privacy" at bounding box center [527, 180] width 127 height 5
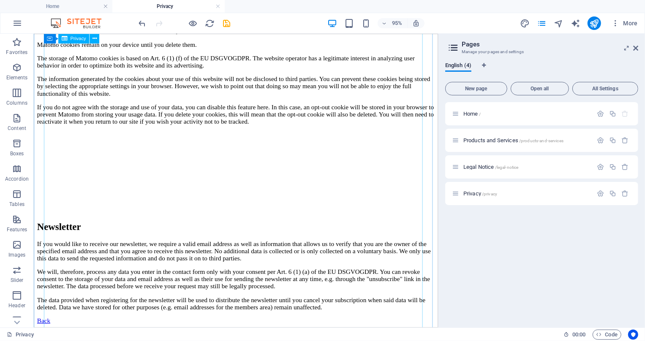
scroll to position [2113, 0]
click at [512, 169] on span "/legal-notice" at bounding box center [507, 167] width 24 height 5
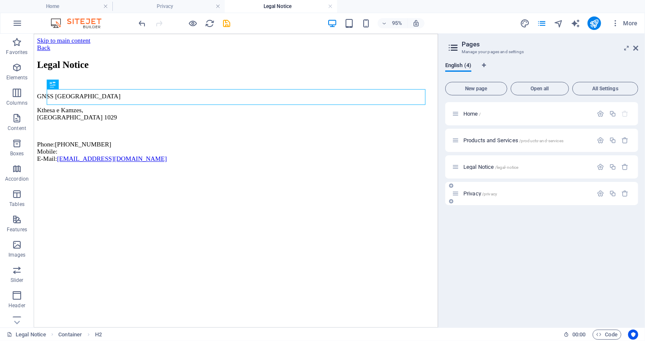
scroll to position [0, 0]
click at [226, 23] on icon "save" at bounding box center [227, 24] width 10 height 10
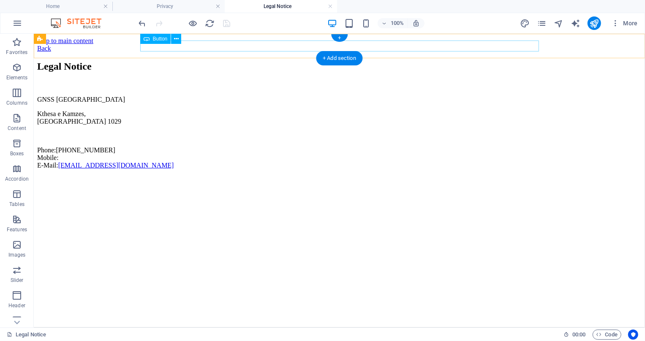
click at [152, 47] on div "Back" at bounding box center [339, 48] width 605 height 8
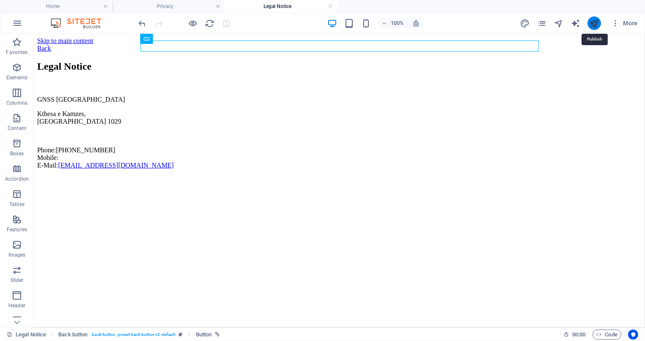
drag, startPoint x: 596, startPoint y: 22, endPoint x: 452, endPoint y: 31, distance: 144.0
click at [596, 22] on icon "publish" at bounding box center [595, 24] width 10 height 10
